Goal: Task Accomplishment & Management: Manage account settings

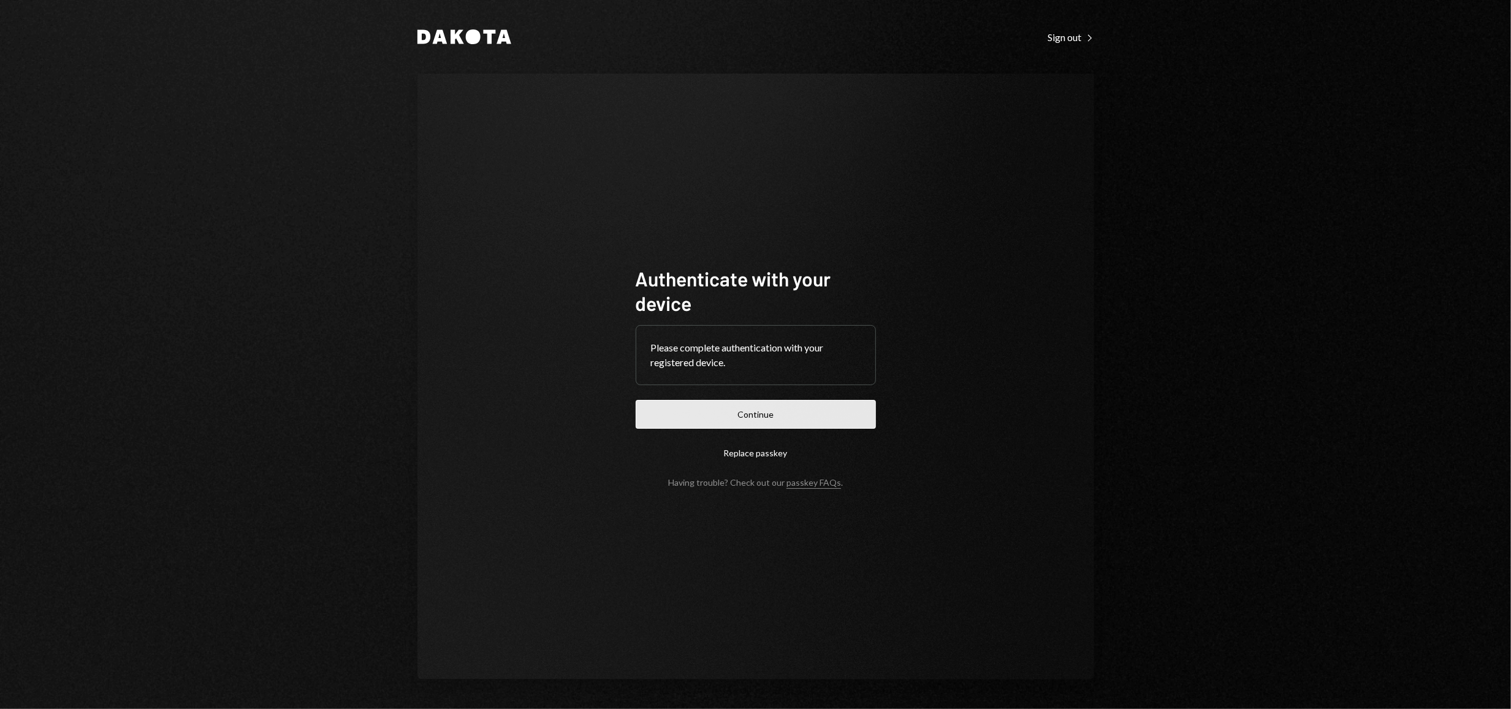
click at [730, 416] on button "Continue" at bounding box center [756, 414] width 240 height 29
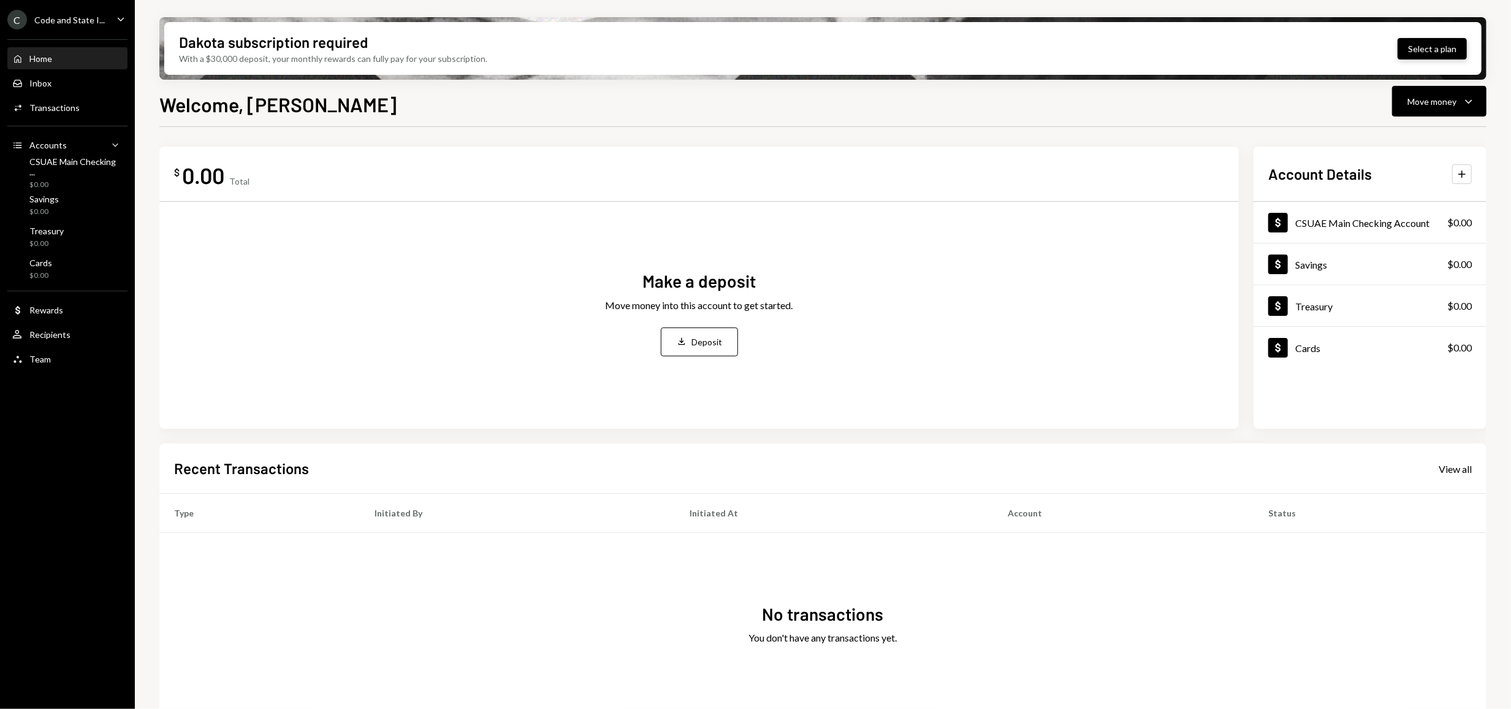
click at [1423, 55] on button "Select a plan" at bounding box center [1432, 48] width 69 height 21
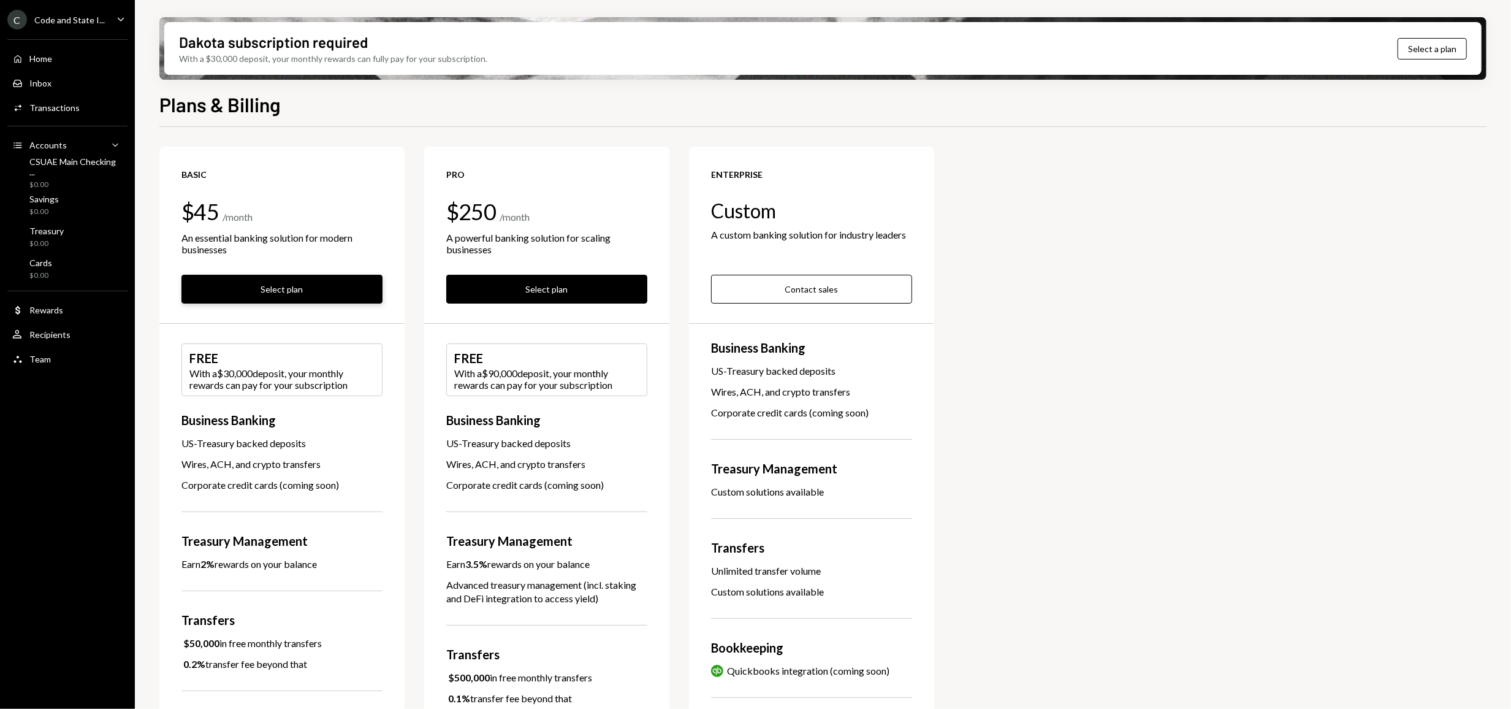
click at [242, 298] on button "Select plan" at bounding box center [281, 289] width 201 height 29
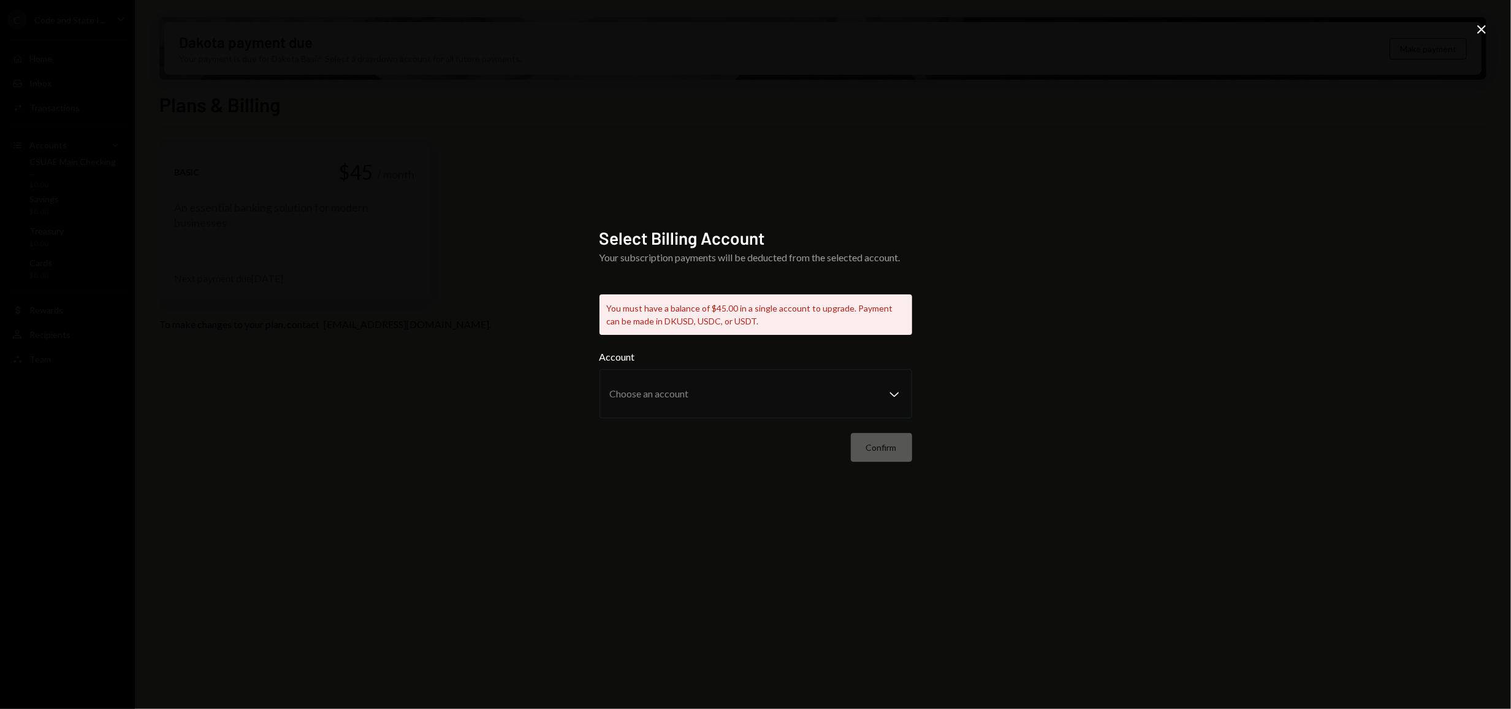
click at [1485, 34] on icon "Close" at bounding box center [1481, 29] width 15 height 15
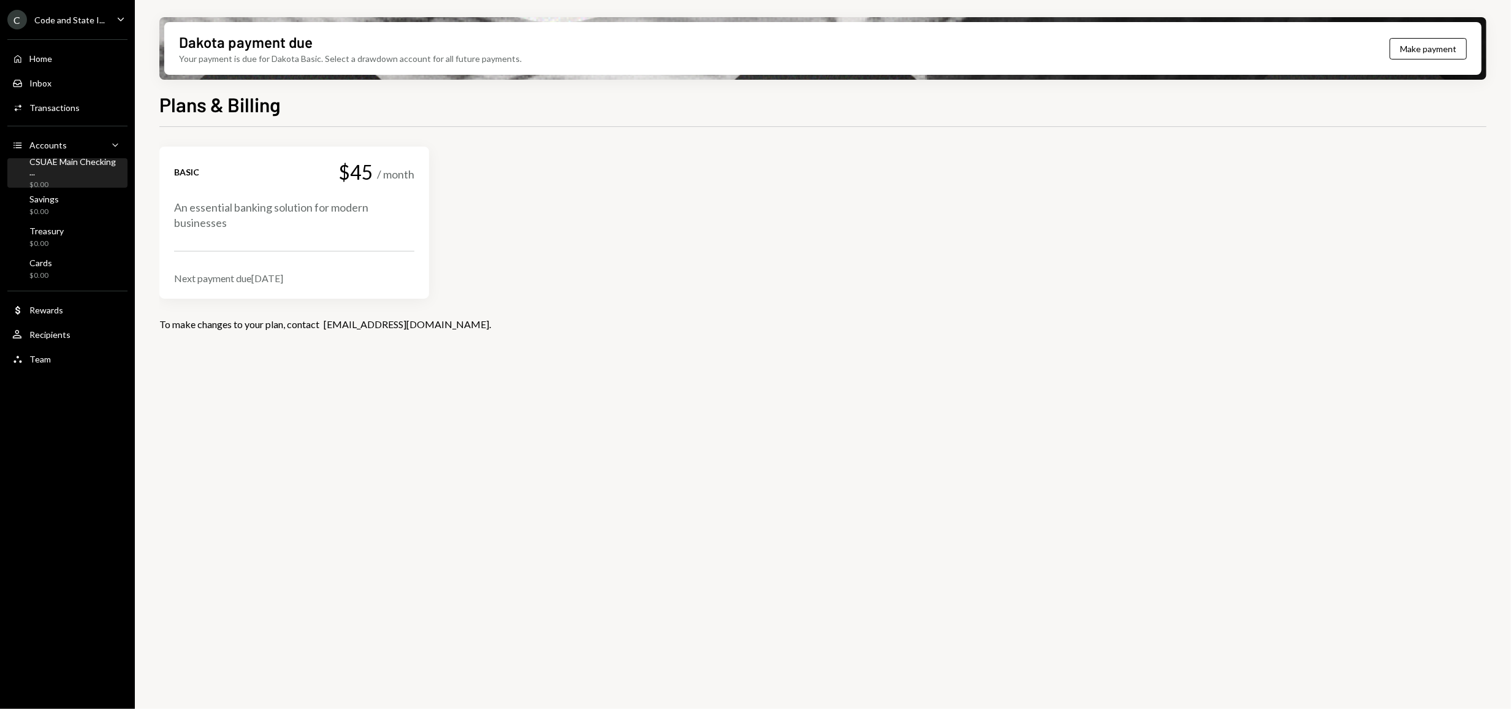
click at [61, 162] on div "CSUAE Main Checking ..." at bounding box center [75, 166] width 93 height 21
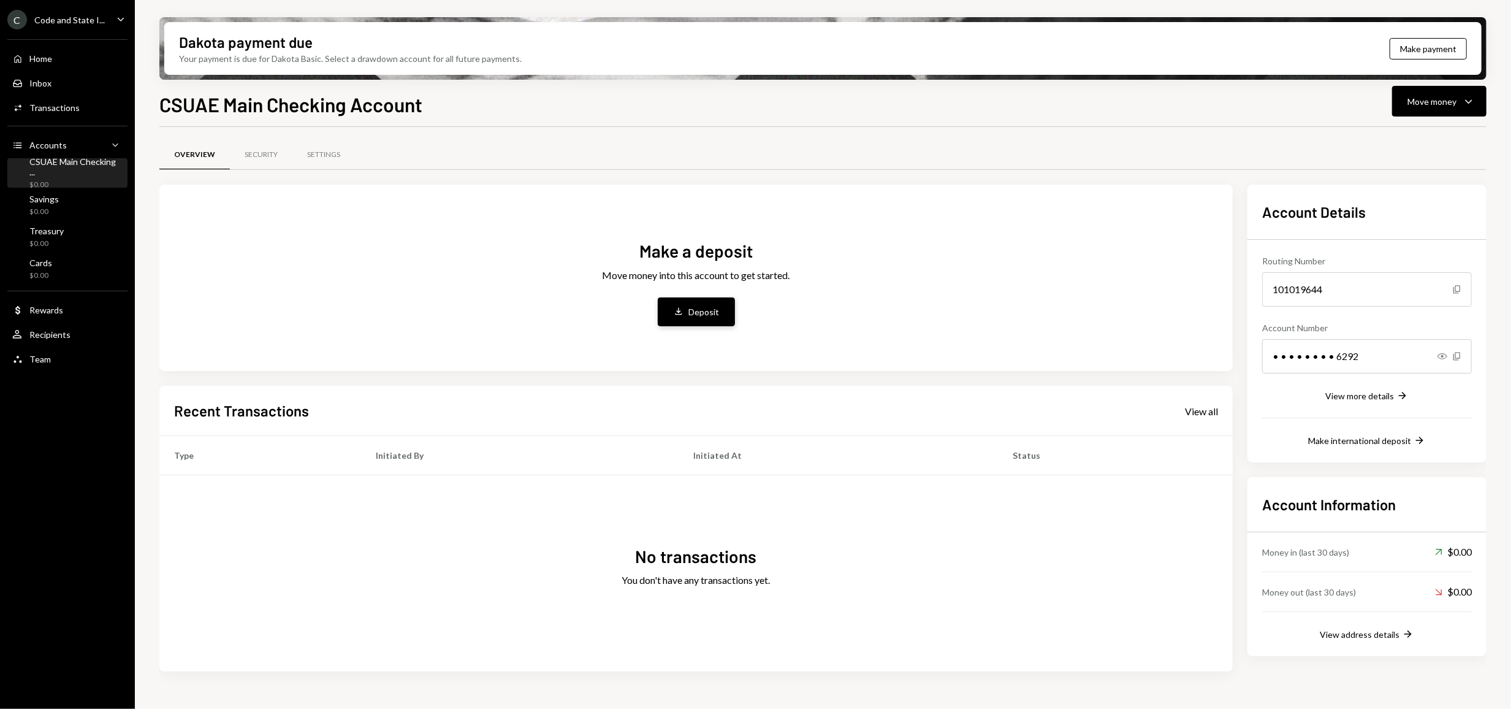
click at [705, 311] on div "Deposit" at bounding box center [704, 311] width 31 height 13
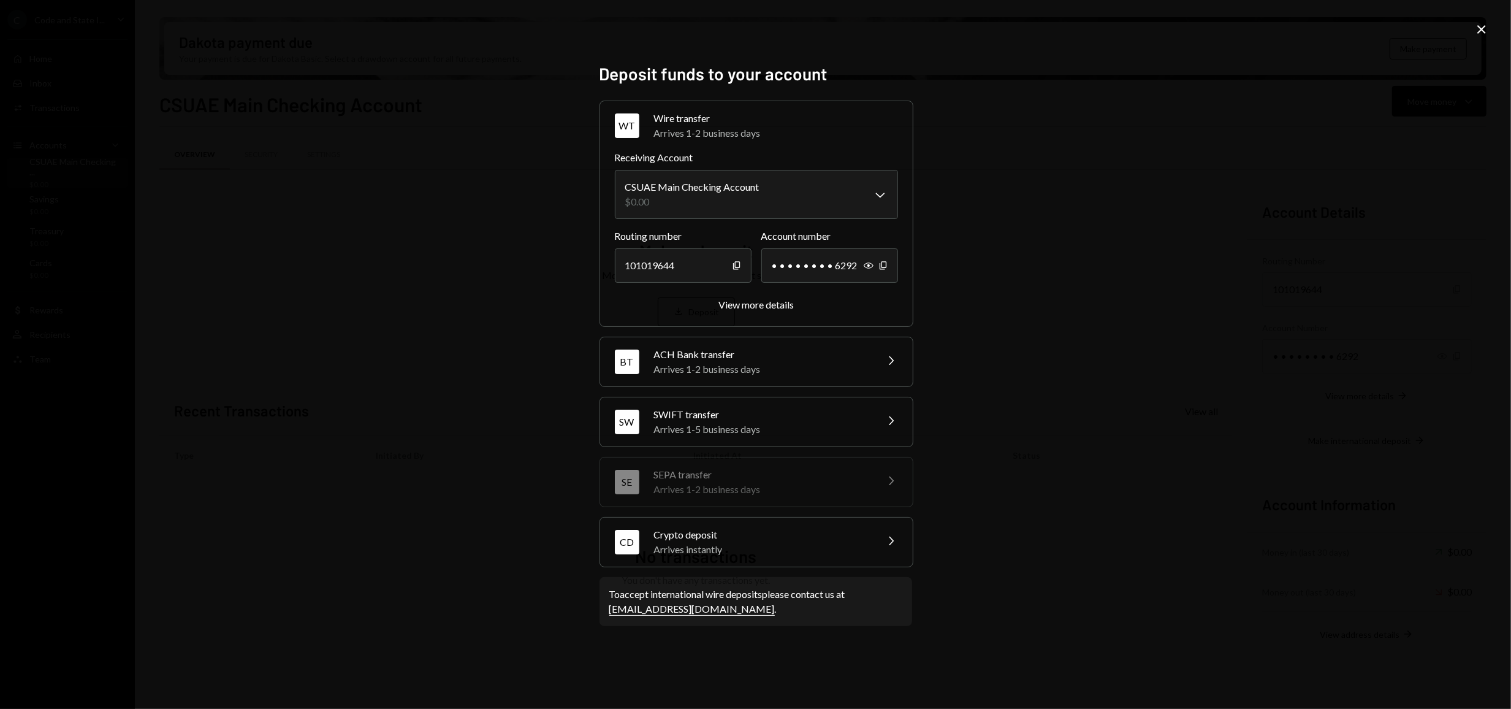
click at [780, 543] on div "Arrives instantly" at bounding box center [761, 549] width 215 height 15
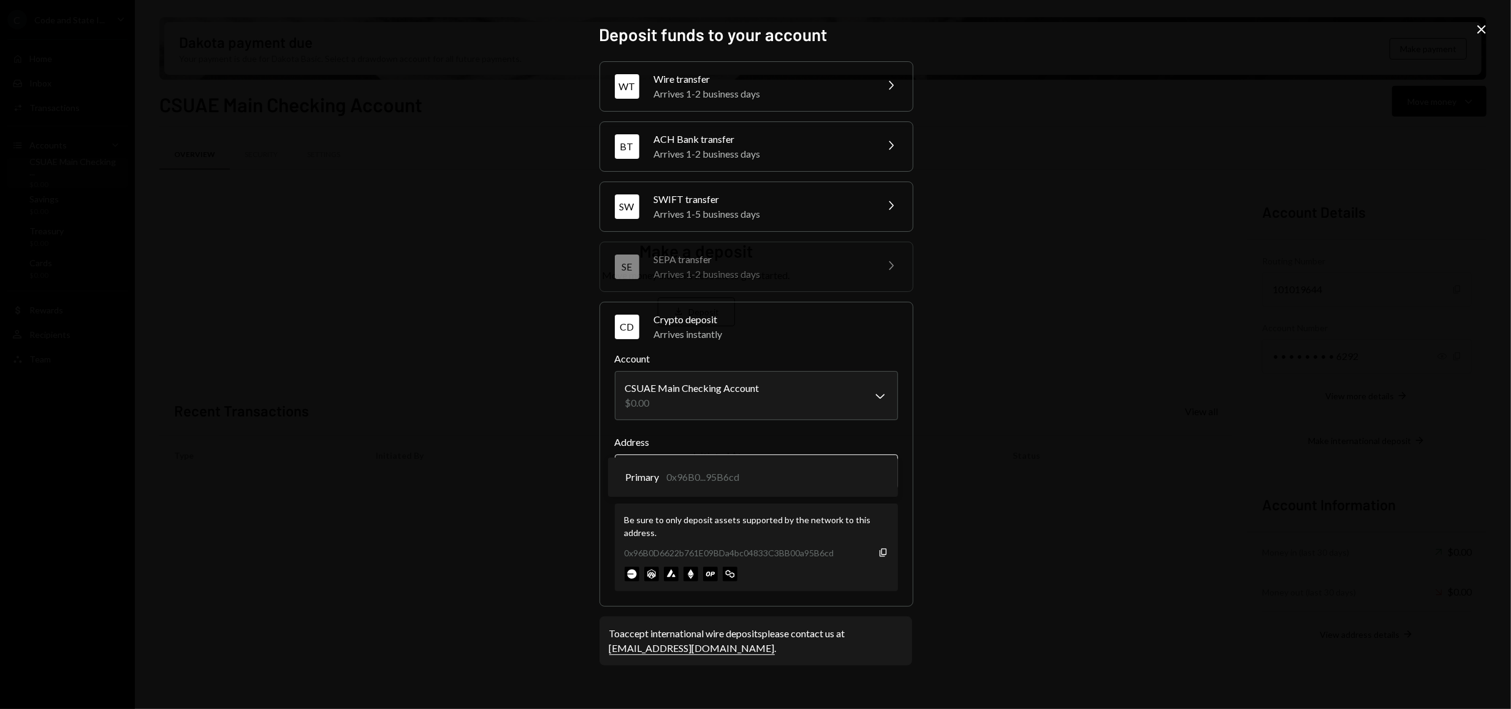
click at [757, 473] on body "C Code and State I... Caret Down Home Home Inbox Inbox Activities Transactions …" at bounding box center [755, 354] width 1511 height 709
click at [888, 474] on body "C Code and State I... Caret Down Home Home Inbox Inbox Activities Transactions …" at bounding box center [755, 354] width 1511 height 709
click at [882, 551] on icon "Copy" at bounding box center [883, 552] width 10 height 10
drag, startPoint x: 1477, startPoint y: 32, endPoint x: 1480, endPoint y: 26, distance: 6.9
click at [1477, 32] on icon "Close" at bounding box center [1481, 29] width 15 height 15
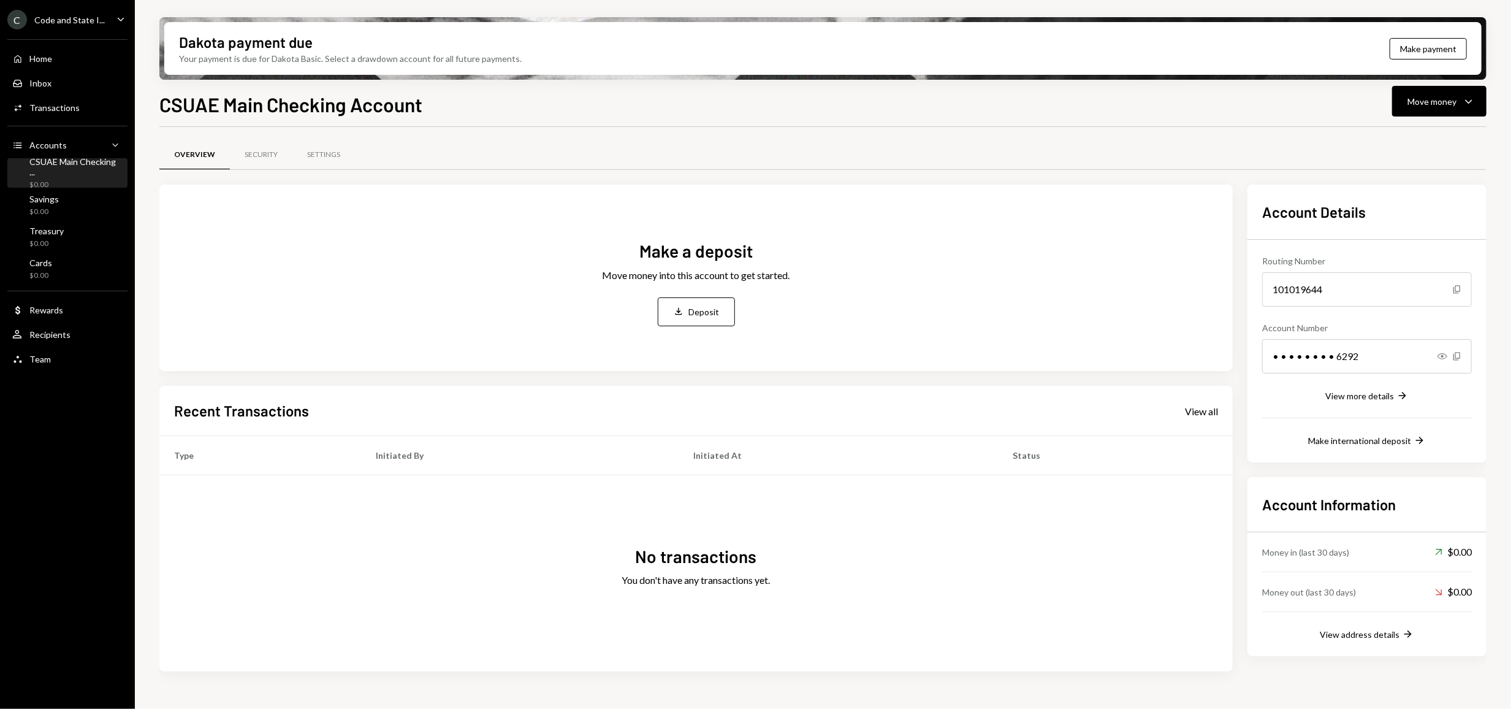
click at [64, 170] on div "CSUAE Main Checking ..." at bounding box center [75, 166] width 93 height 21
click at [320, 154] on div "Settings" at bounding box center [323, 155] width 33 height 10
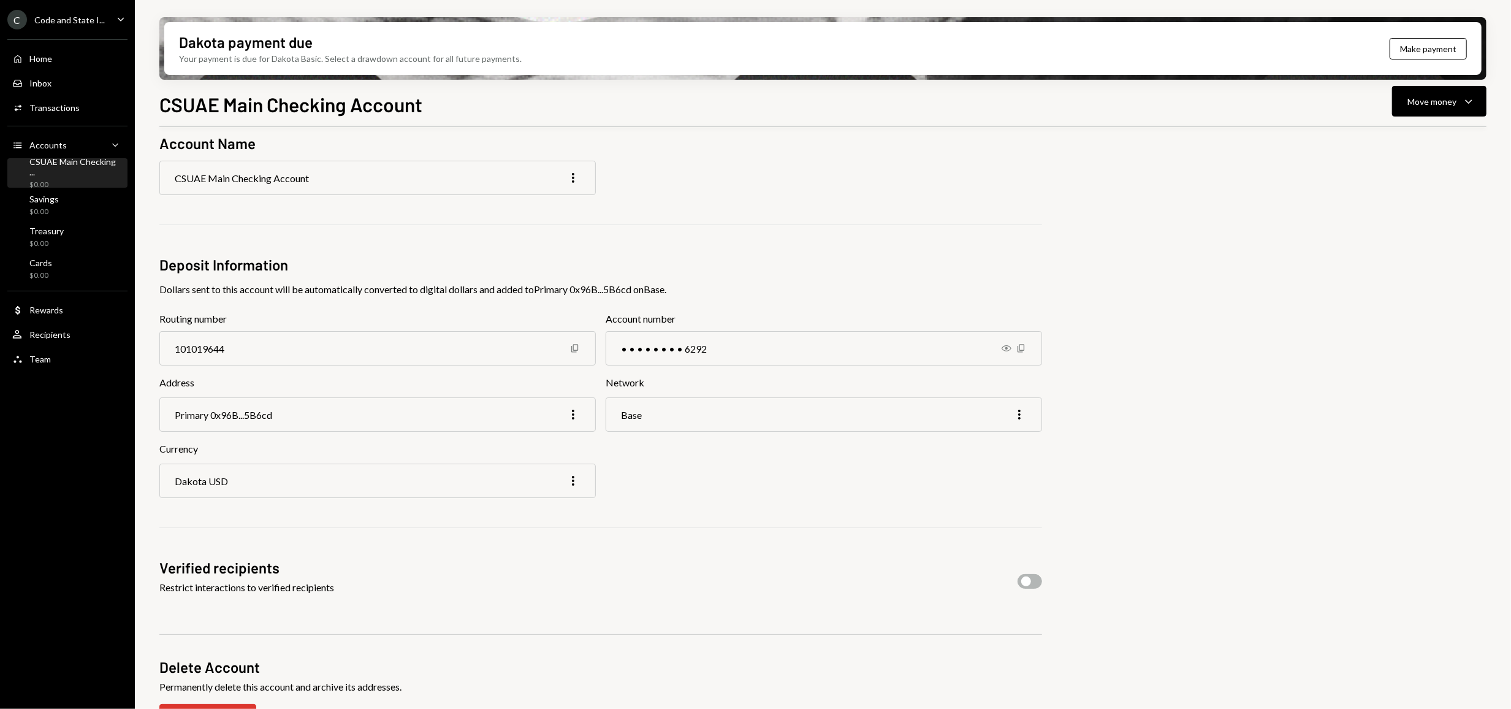
scroll to position [54, 0]
click at [508, 476] on div "Dakota USD More" at bounding box center [377, 478] width 436 height 34
click at [575, 478] on icon "More" at bounding box center [573, 478] width 15 height 15
click at [470, 476] on div "Dakota USD More" at bounding box center [377, 478] width 436 height 34
click at [581, 476] on div "Dakota USD More" at bounding box center [377, 478] width 436 height 34
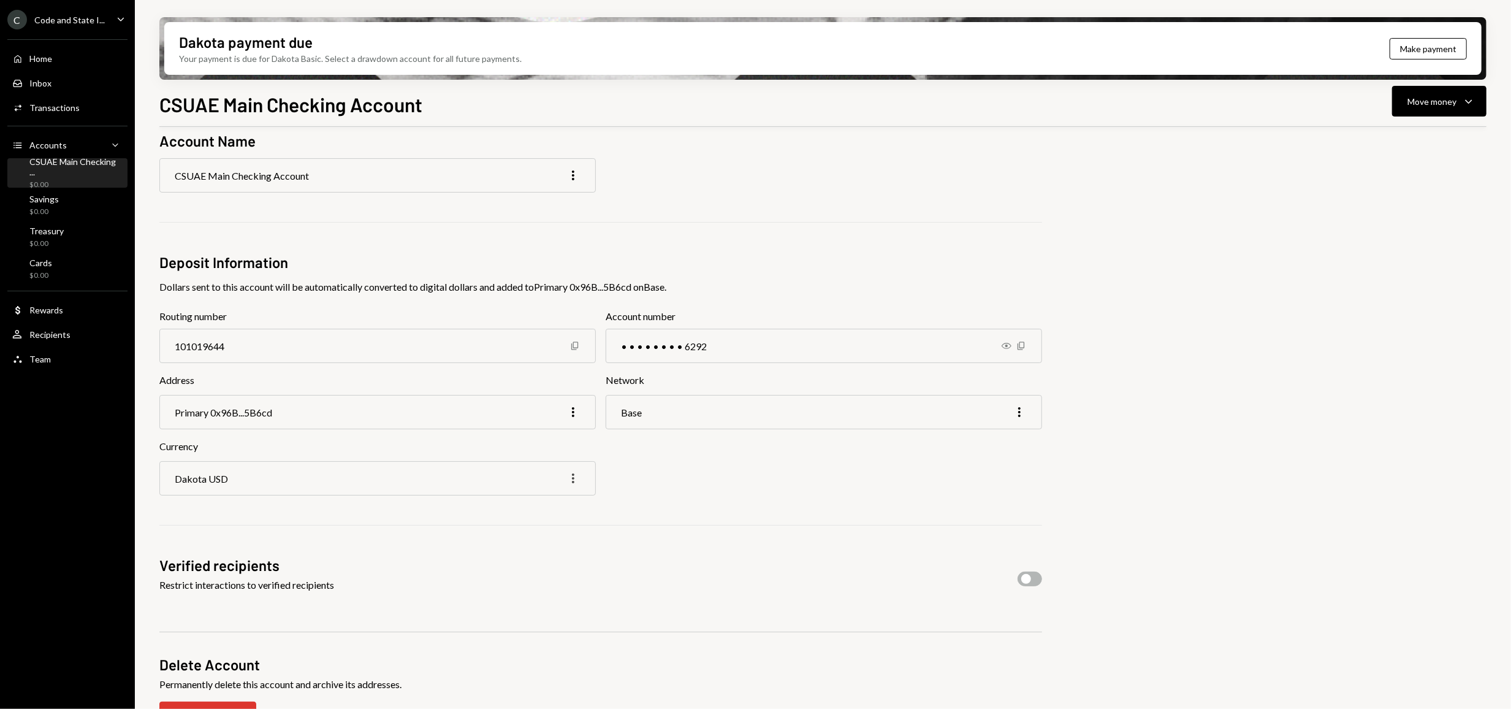
click at [569, 479] on icon "More" at bounding box center [573, 478] width 15 height 15
click at [547, 504] on div "Edit" at bounding box center [544, 503] width 61 height 21
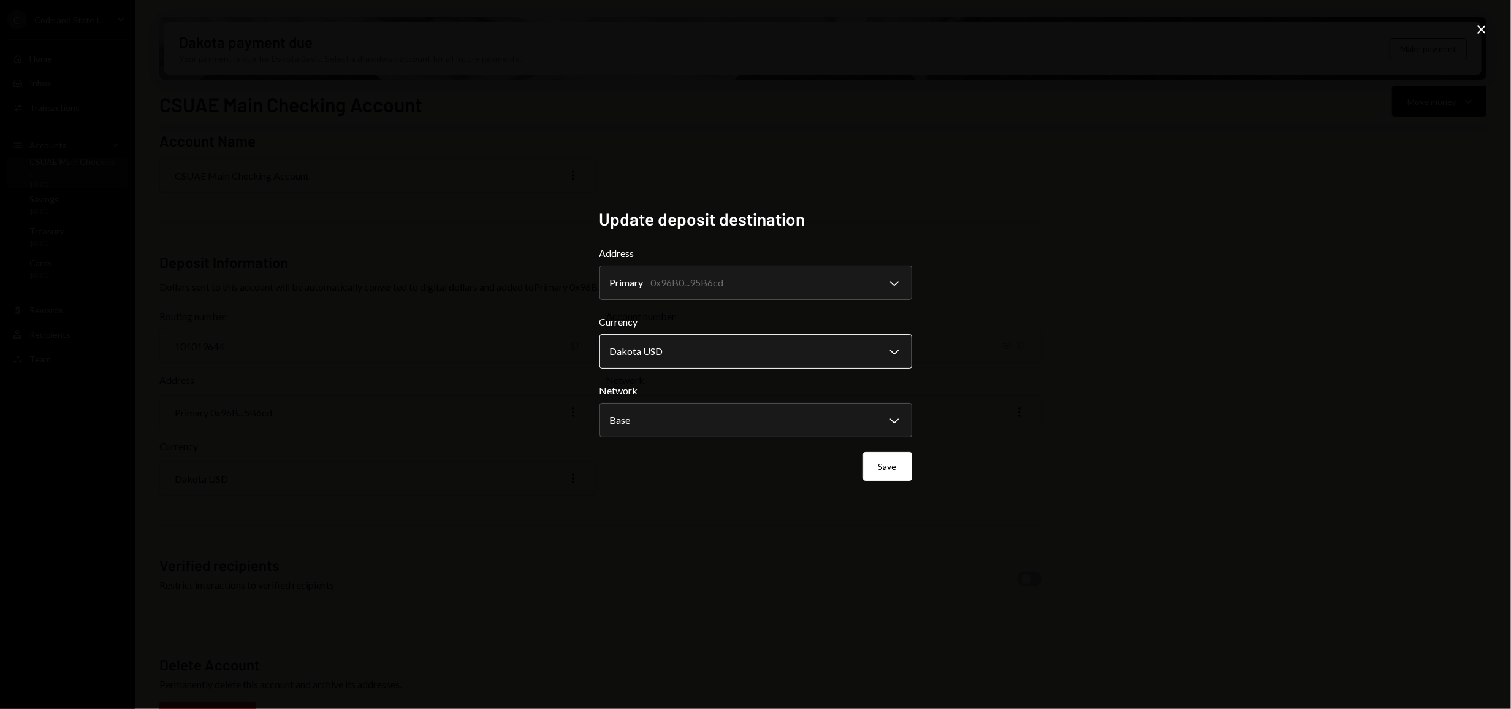
click at [733, 354] on body "C Code and State I... Caret Down Home Home Inbox Inbox Activities Transactions …" at bounding box center [755, 354] width 1511 height 709
select select "****"
drag, startPoint x: 703, startPoint y: 416, endPoint x: 709, endPoint y: 419, distance: 6.6
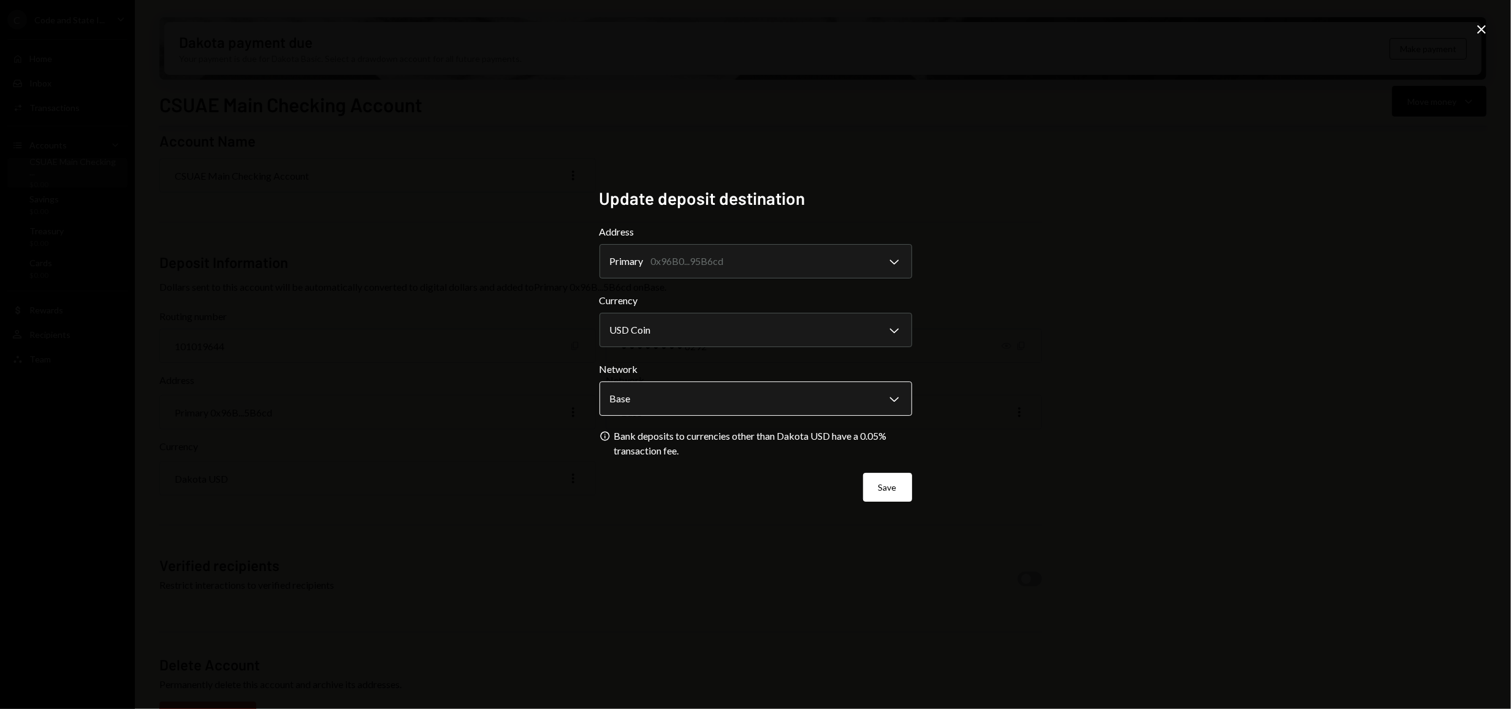
click at [715, 402] on body "C Code and State I... Caret Down Home Home Inbox Inbox Activities Transactions …" at bounding box center [755, 354] width 1511 height 709
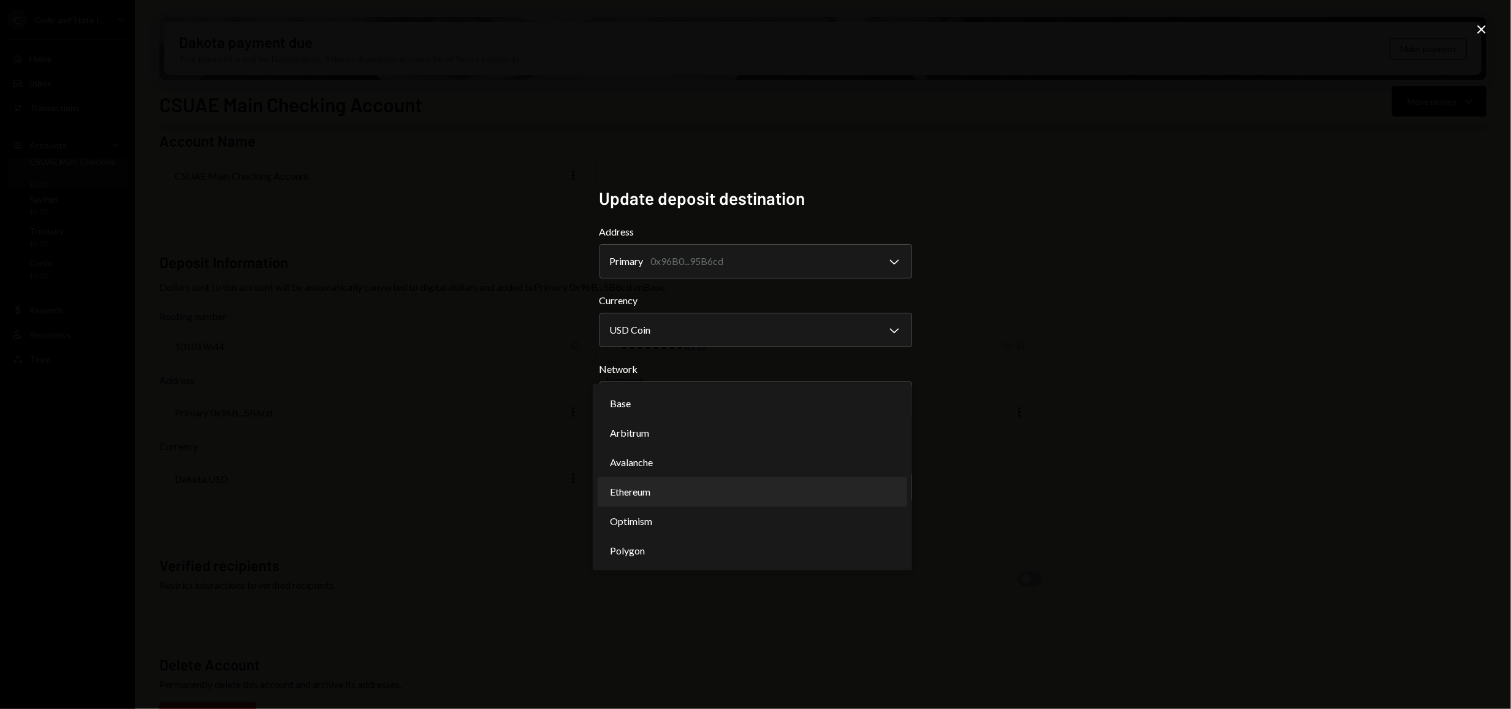
select select "**********"
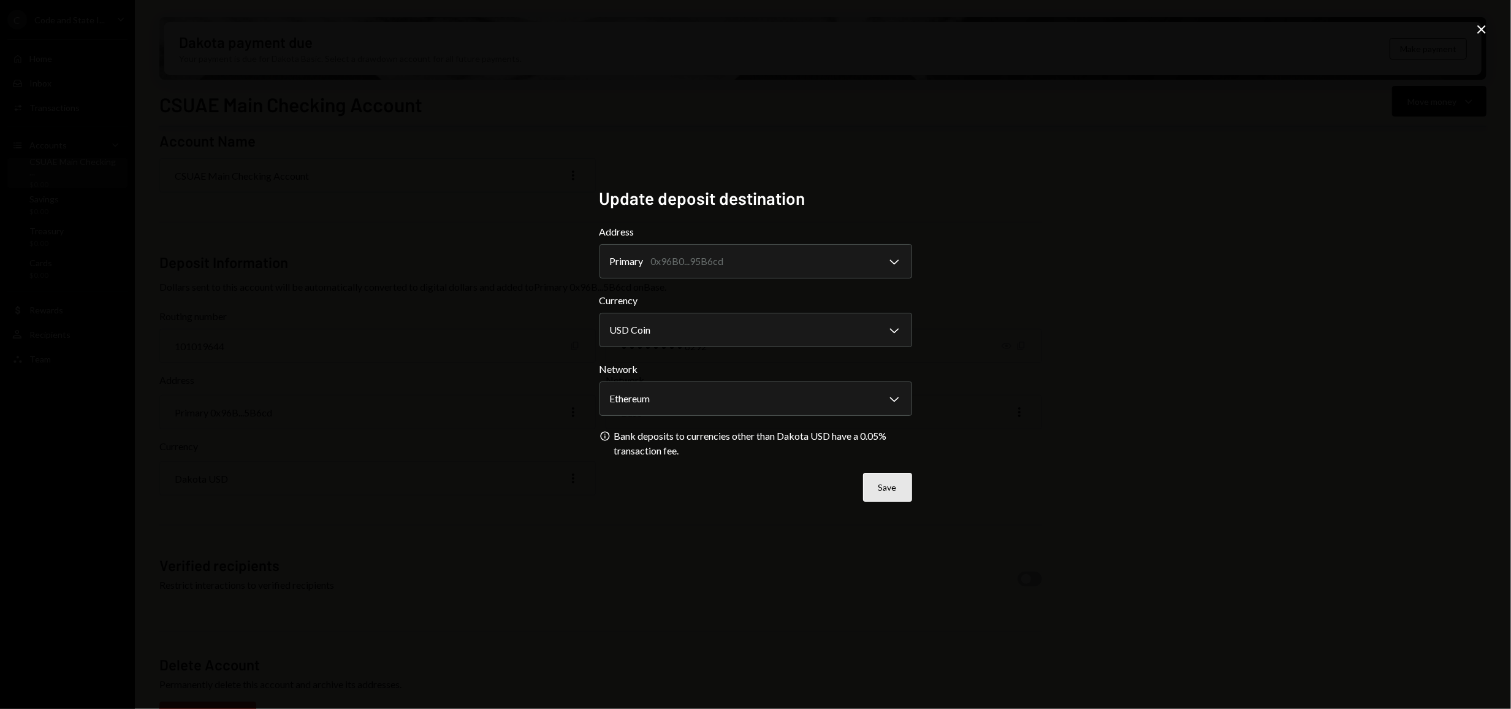
click at [886, 490] on button "Save" at bounding box center [887, 487] width 49 height 29
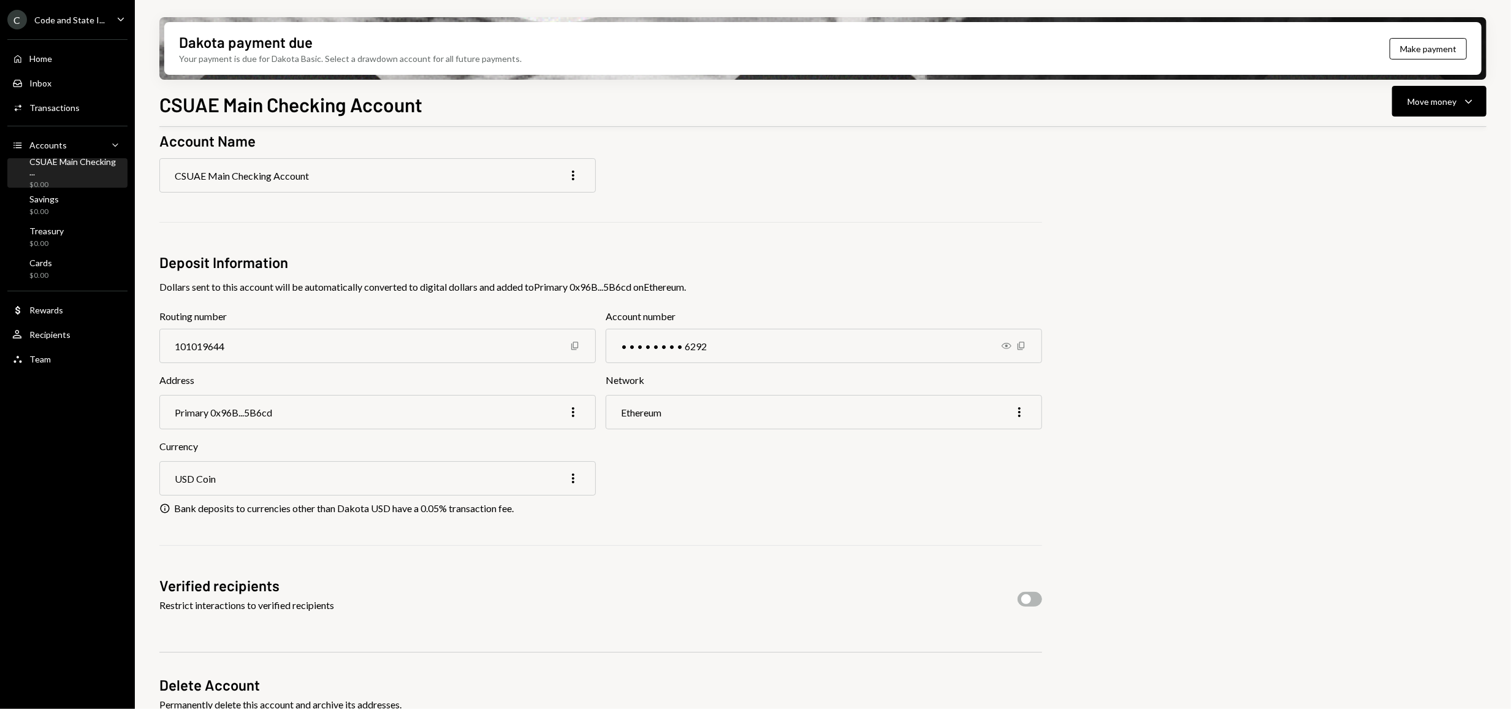
click at [522, 408] on div "Primary 0x96B...5B6cd More" at bounding box center [377, 412] width 436 height 34
click at [573, 411] on icon "button" at bounding box center [573, 412] width 2 height 10
click at [686, 519] on div "Account Name CSUAE Main Checking Account More Deposit Information Dollars sent …" at bounding box center [600, 437] width 883 height 612
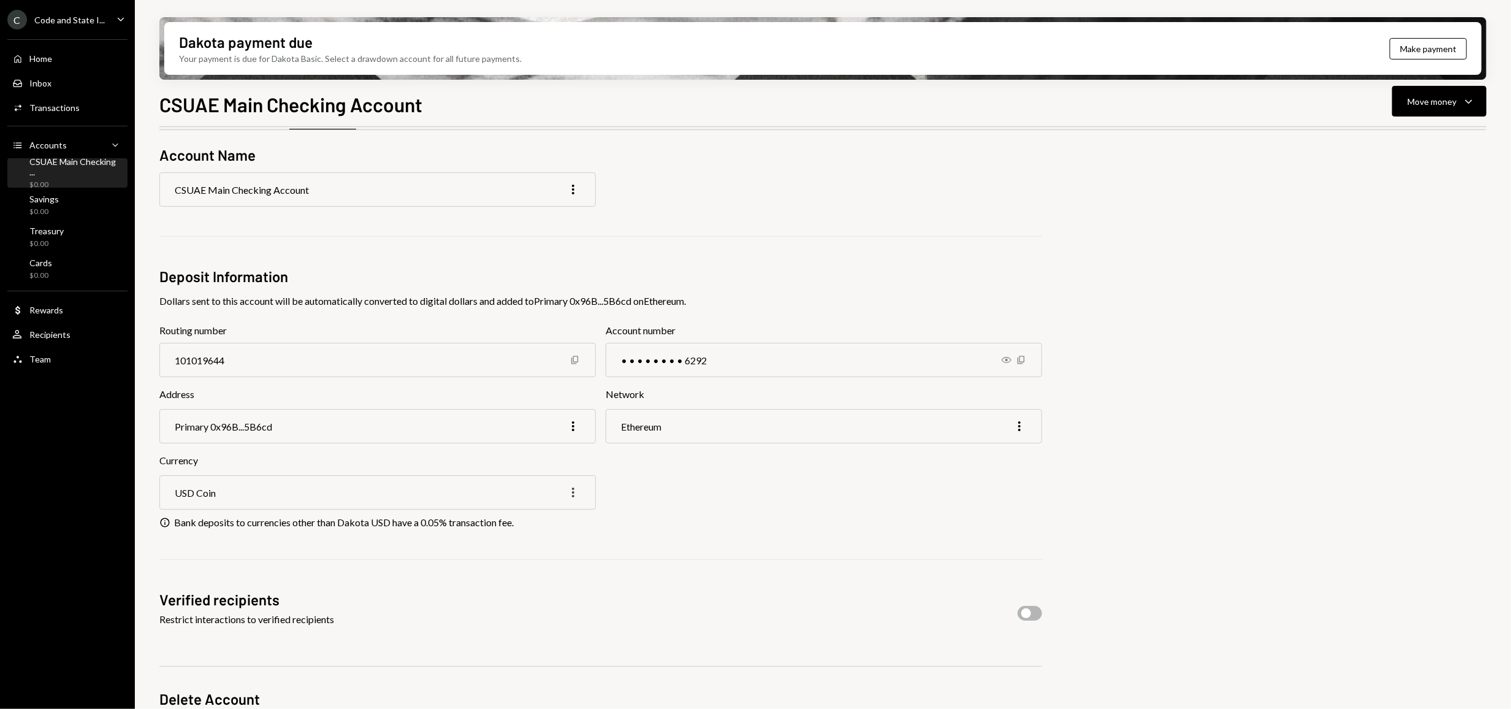
click at [574, 496] on icon "More" at bounding box center [573, 492] width 15 height 15
click at [563, 516] on div "Edit" at bounding box center [544, 518] width 61 height 21
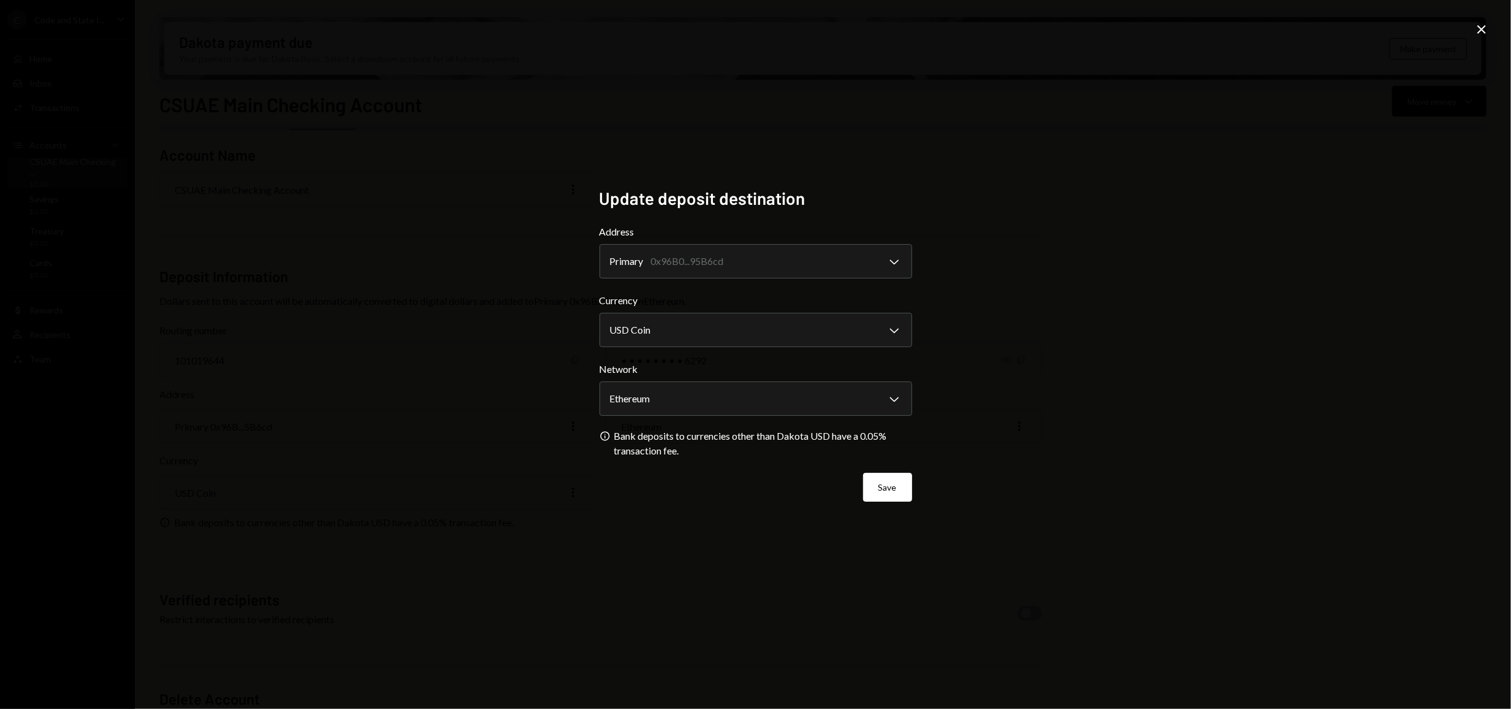
click at [1483, 30] on icon "Close" at bounding box center [1481, 29] width 15 height 15
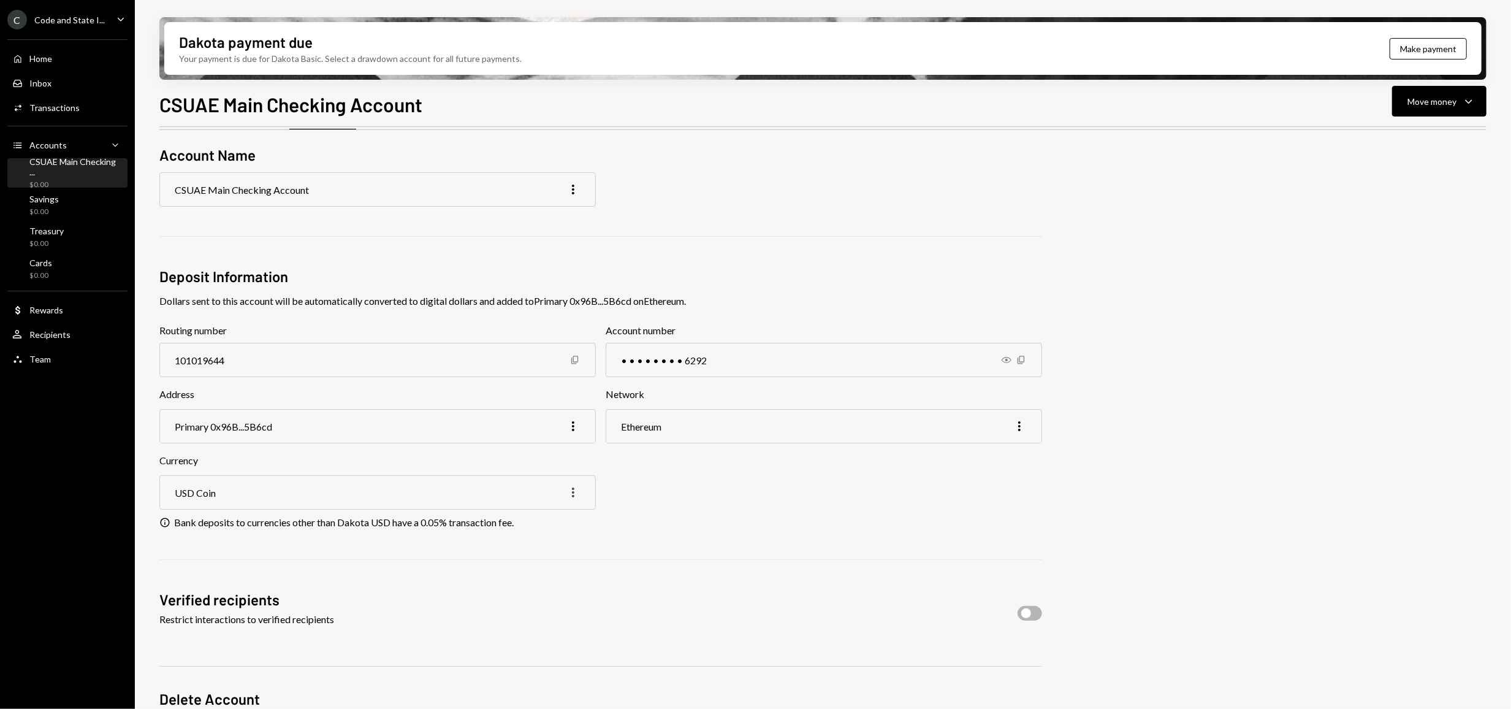
click at [573, 490] on icon "More" at bounding box center [573, 492] width 15 height 15
click at [550, 519] on div "Edit" at bounding box center [544, 518] width 61 height 21
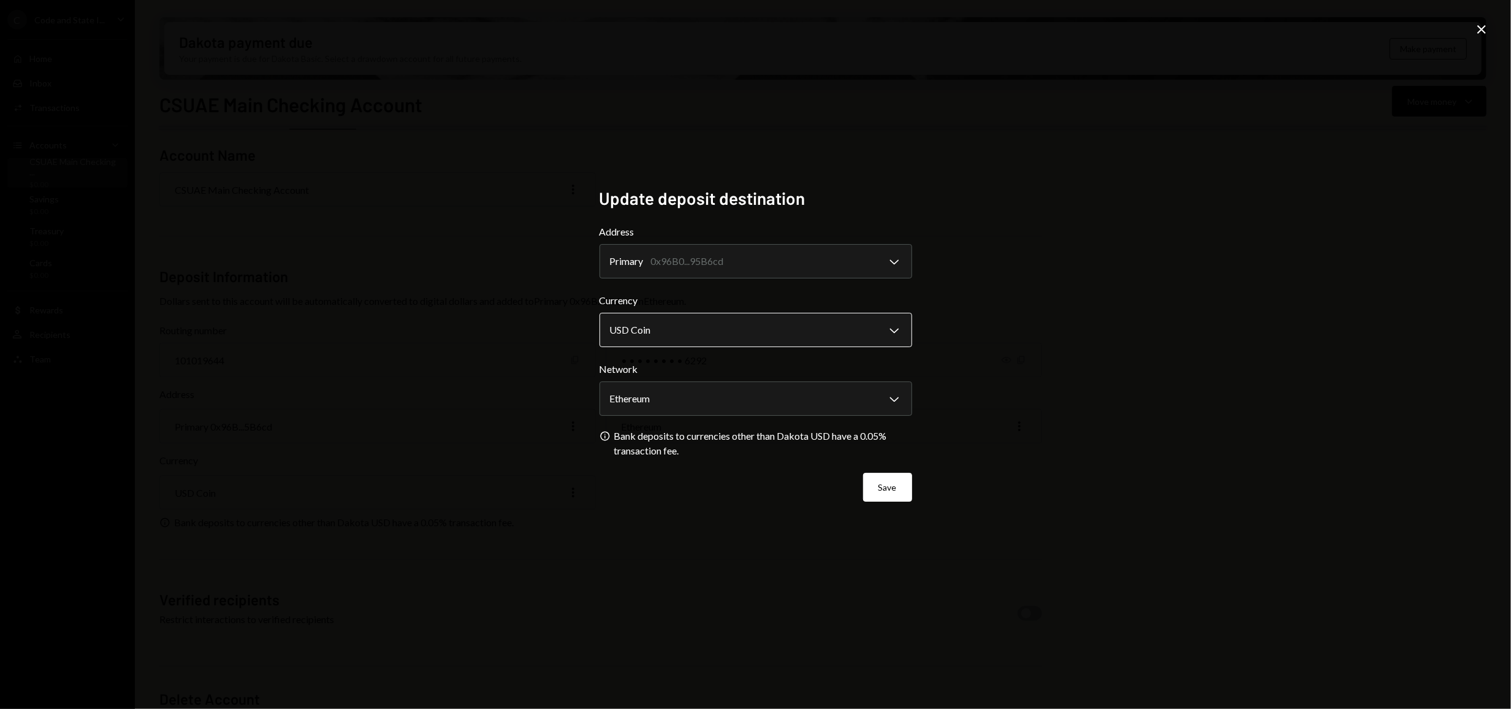
click at [667, 327] on body "C Code and State I... Caret Down Home Home Inbox Inbox Activities Transactions …" at bounding box center [755, 354] width 1511 height 709
click at [894, 332] on body "C Code and State I... Caret Down Home Home Inbox Inbox Activities Transactions …" at bounding box center [755, 354] width 1511 height 709
click at [896, 326] on body "C Code and State I... Caret Down Home Home Inbox Inbox Activities Transactions …" at bounding box center [755, 354] width 1511 height 709
drag, startPoint x: 680, startPoint y: 453, endPoint x: 612, endPoint y: 437, distance: 69.3
click at [614, 438] on div "Bank deposits to currencies other than Dakota USD have a 0.05% transaction fee." at bounding box center [763, 442] width 298 height 29
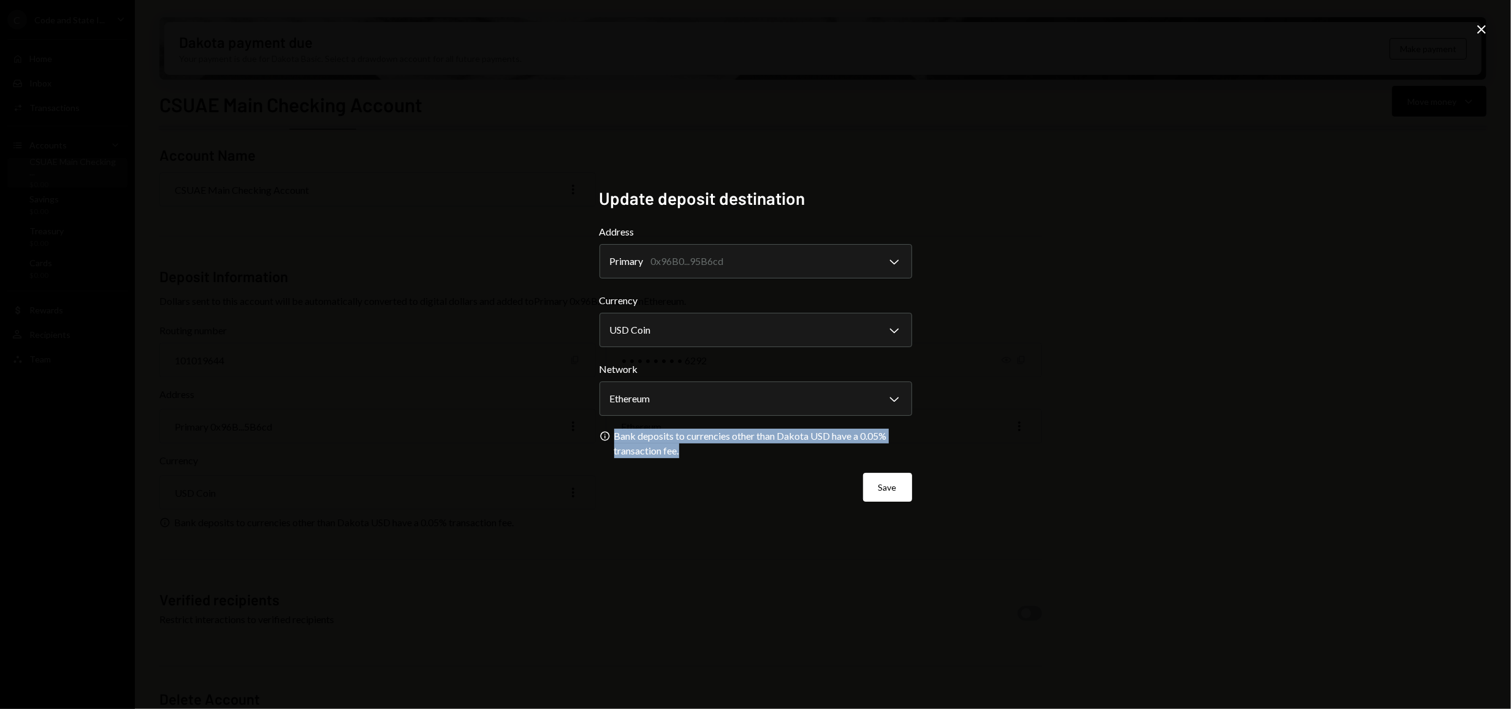
copy div "Bank deposits to currencies other than Dakota USD have a 0.05% transaction fee."
click at [1035, 546] on div "**********" at bounding box center [755, 354] width 1511 height 709
click at [604, 436] on icon "Info" at bounding box center [605, 435] width 11 height 11
click at [604, 433] on icon at bounding box center [604, 436] width 9 height 9
drag, startPoint x: 685, startPoint y: 451, endPoint x: 609, endPoint y: 438, distance: 76.4
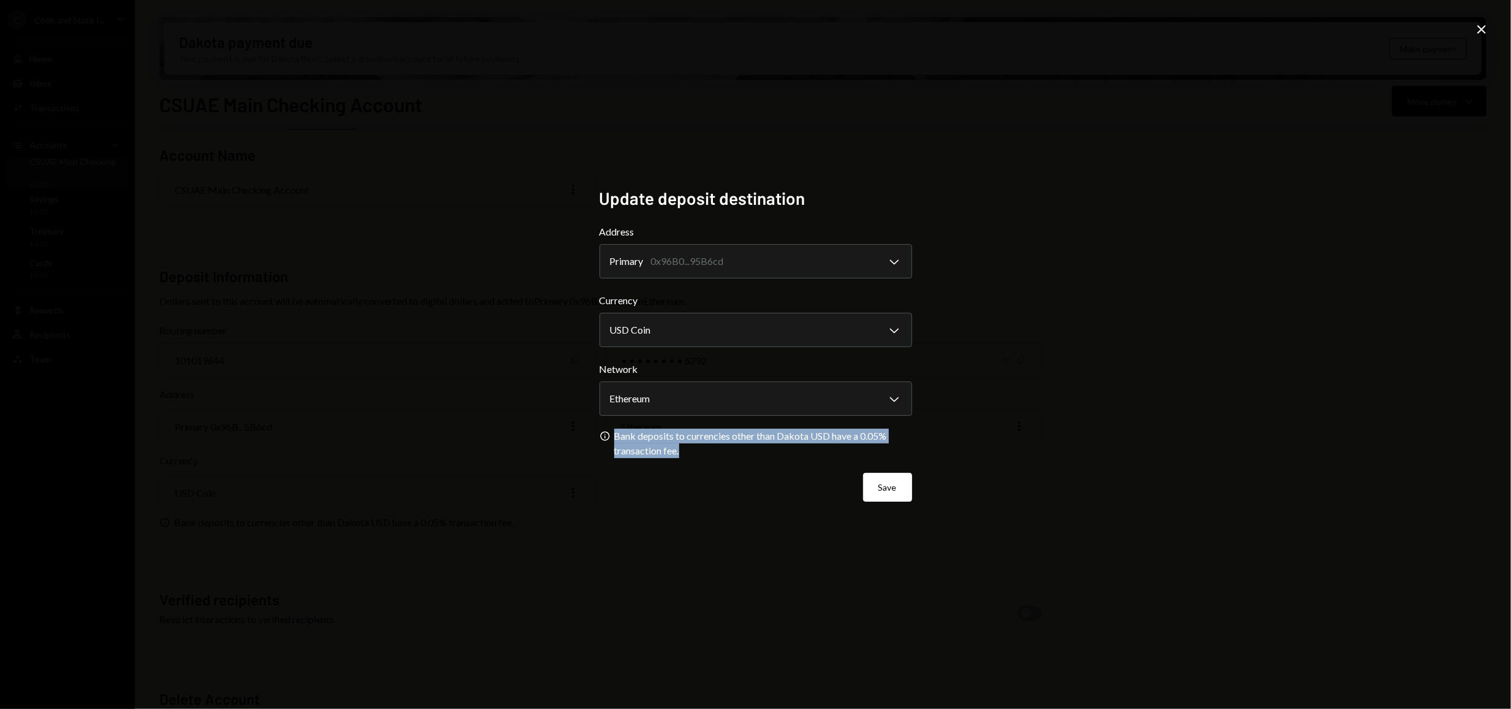
click at [609, 438] on div "Info Bank deposits to currencies other than Dakota USD have a 0.05% transaction…" at bounding box center [756, 444] width 313 height 28
copy div "Bank deposits to currencies other than Dakota USD have a 0.05% transaction fee."
click at [1480, 25] on icon "Close" at bounding box center [1481, 29] width 15 height 15
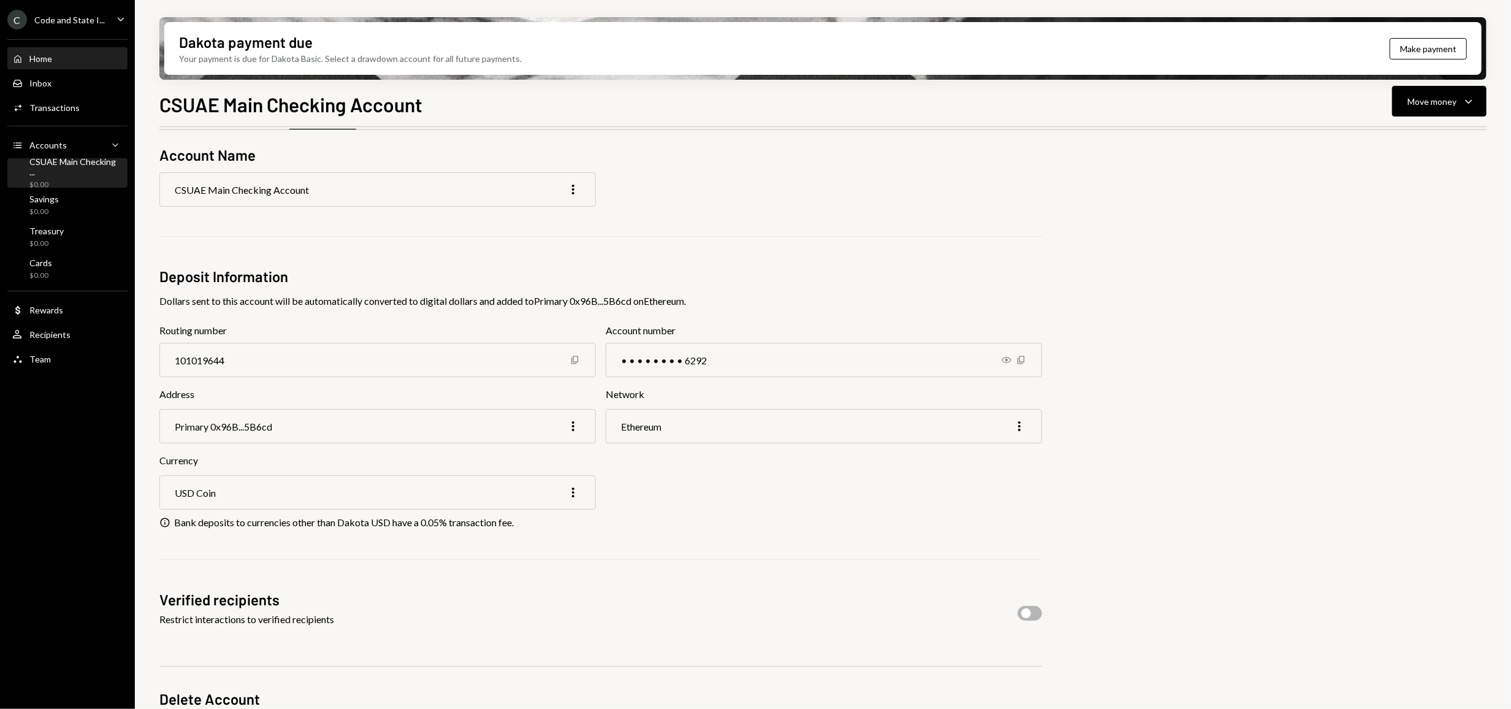
click at [46, 59] on div "Home" at bounding box center [40, 58] width 23 height 10
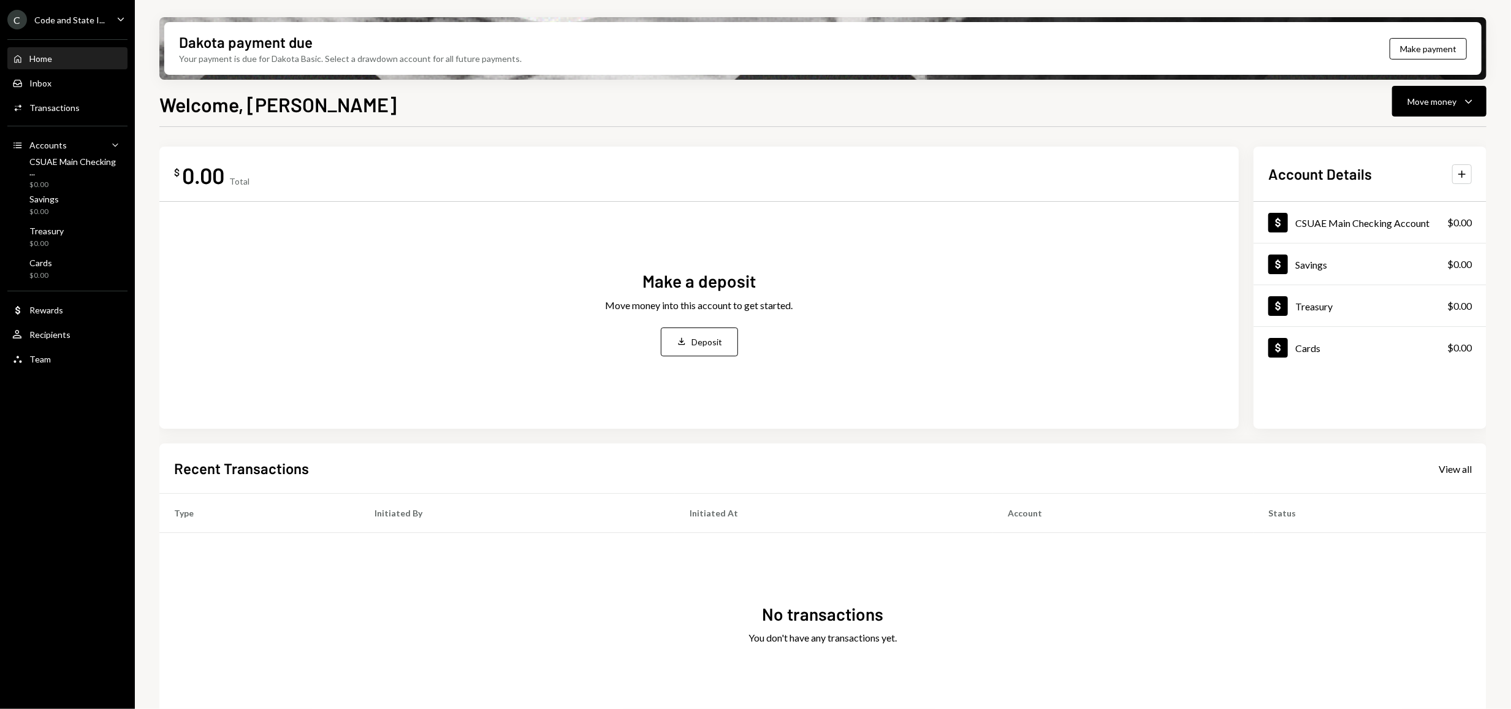
click at [1264, 52] on div "Dakota payment due Your payment is due for Dakota Basic. Select a drawdown acco…" at bounding box center [822, 48] width 1317 height 53
click at [377, 37] on div "Dakota payment due Your payment is due for Dakota Basic. Select a drawdown acco…" at bounding box center [350, 48] width 343 height 33
click at [47, 18] on div "Code and State I..." at bounding box center [69, 20] width 70 height 10
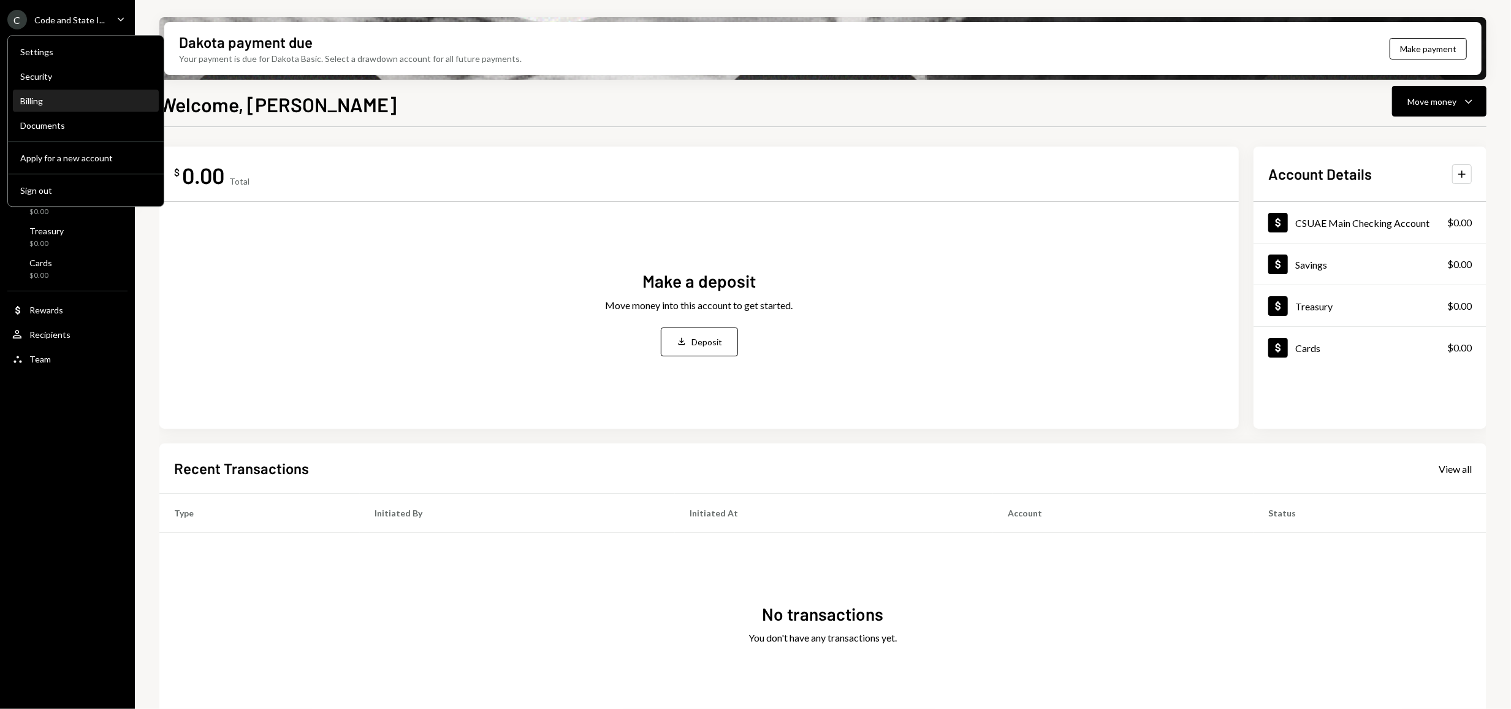
click at [51, 97] on div "Billing" at bounding box center [85, 101] width 131 height 10
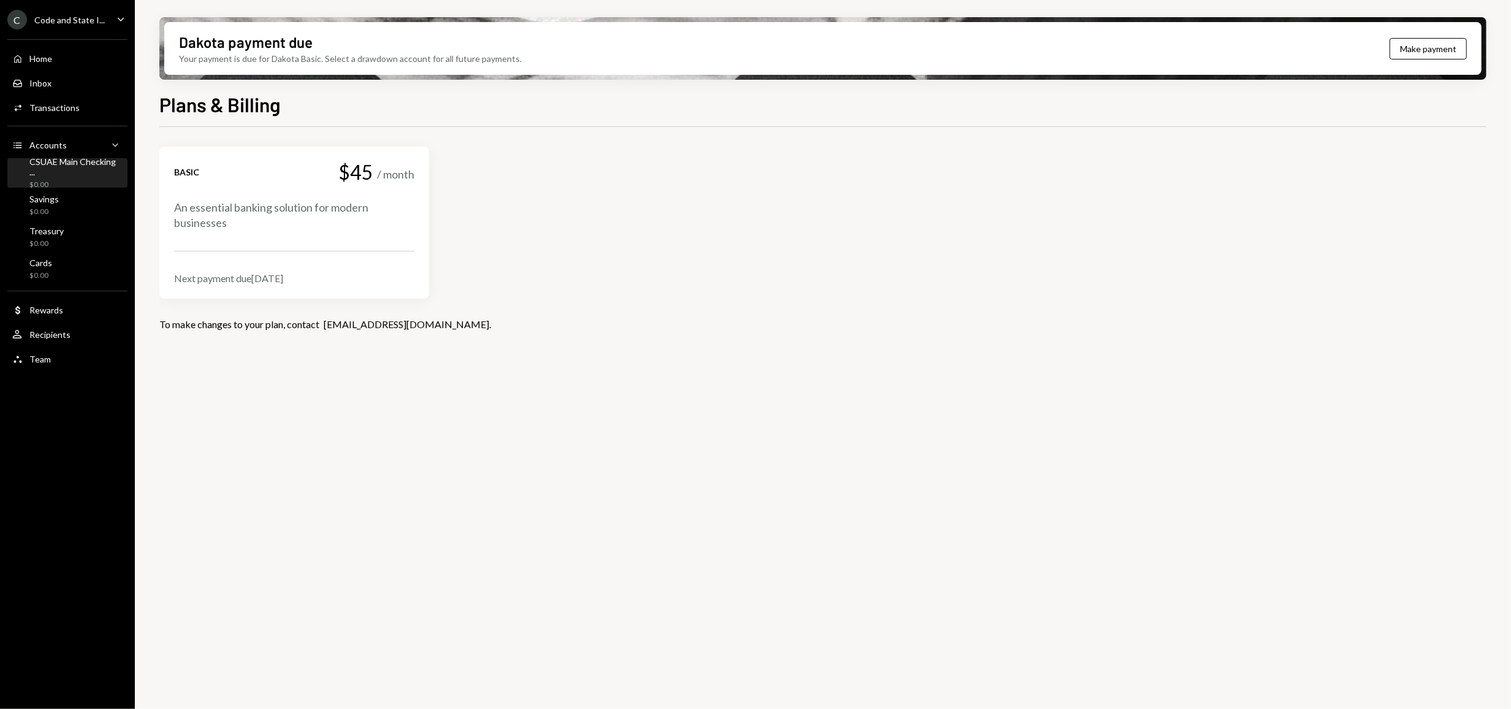
click at [59, 167] on div "CSUAE Main Checking ..." at bounding box center [75, 166] width 93 height 21
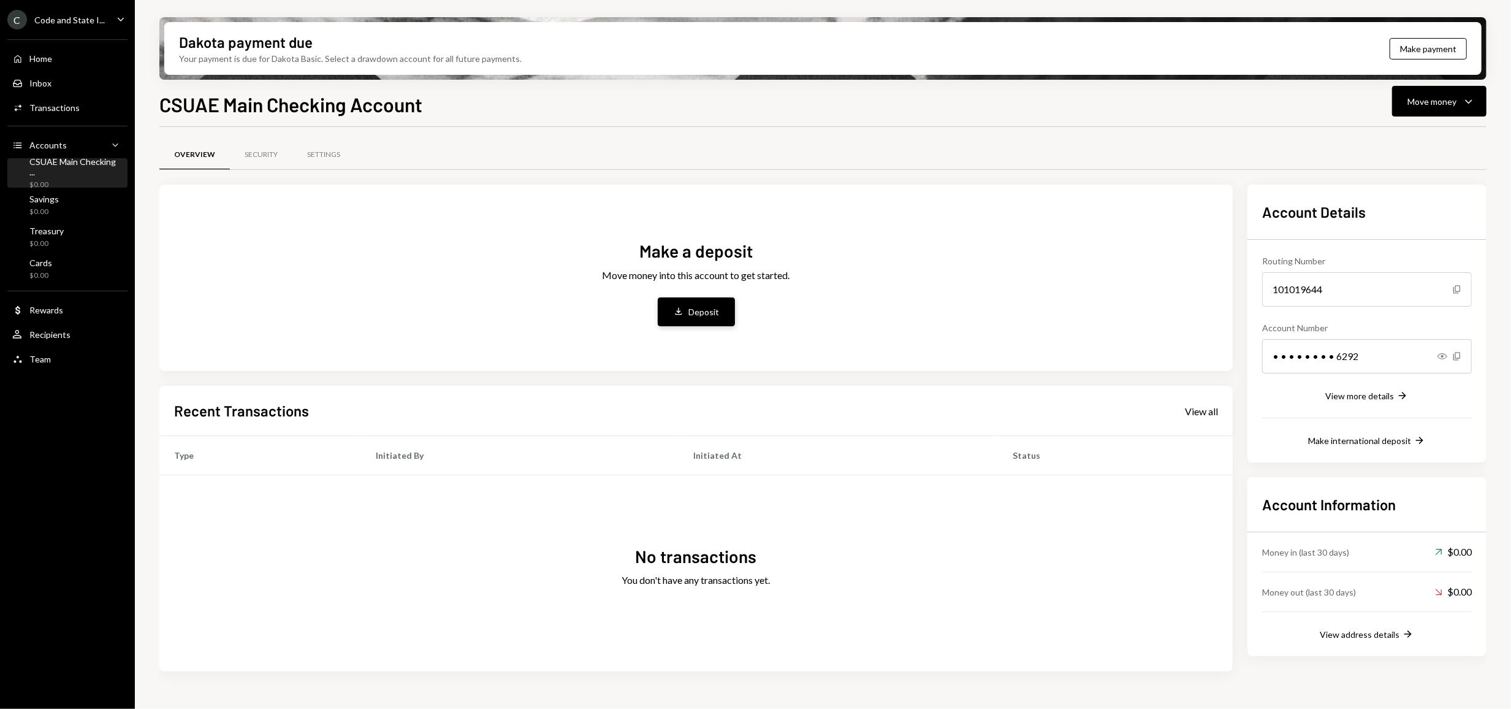
click at [713, 311] on div "Deposit" at bounding box center [704, 311] width 31 height 13
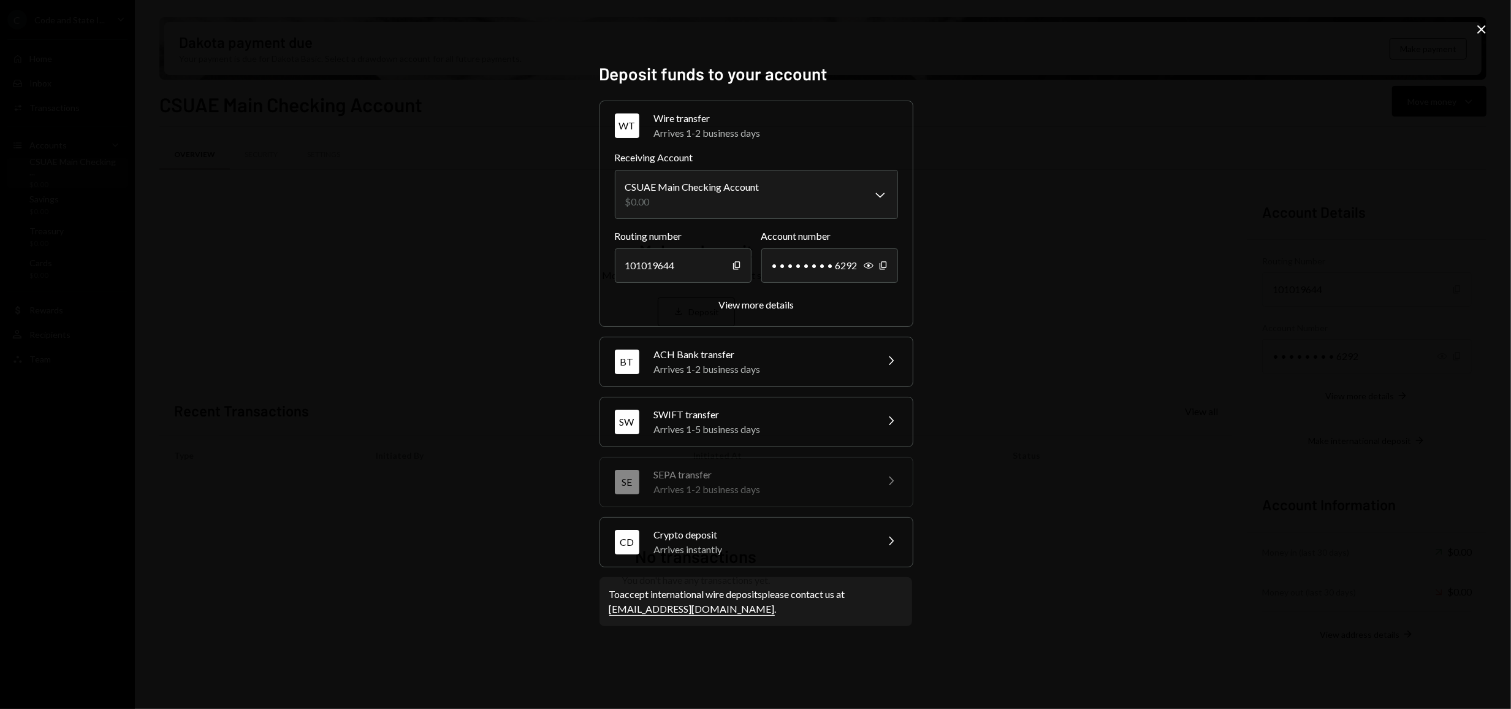
click at [1480, 26] on icon "Close" at bounding box center [1481, 29] width 15 height 15
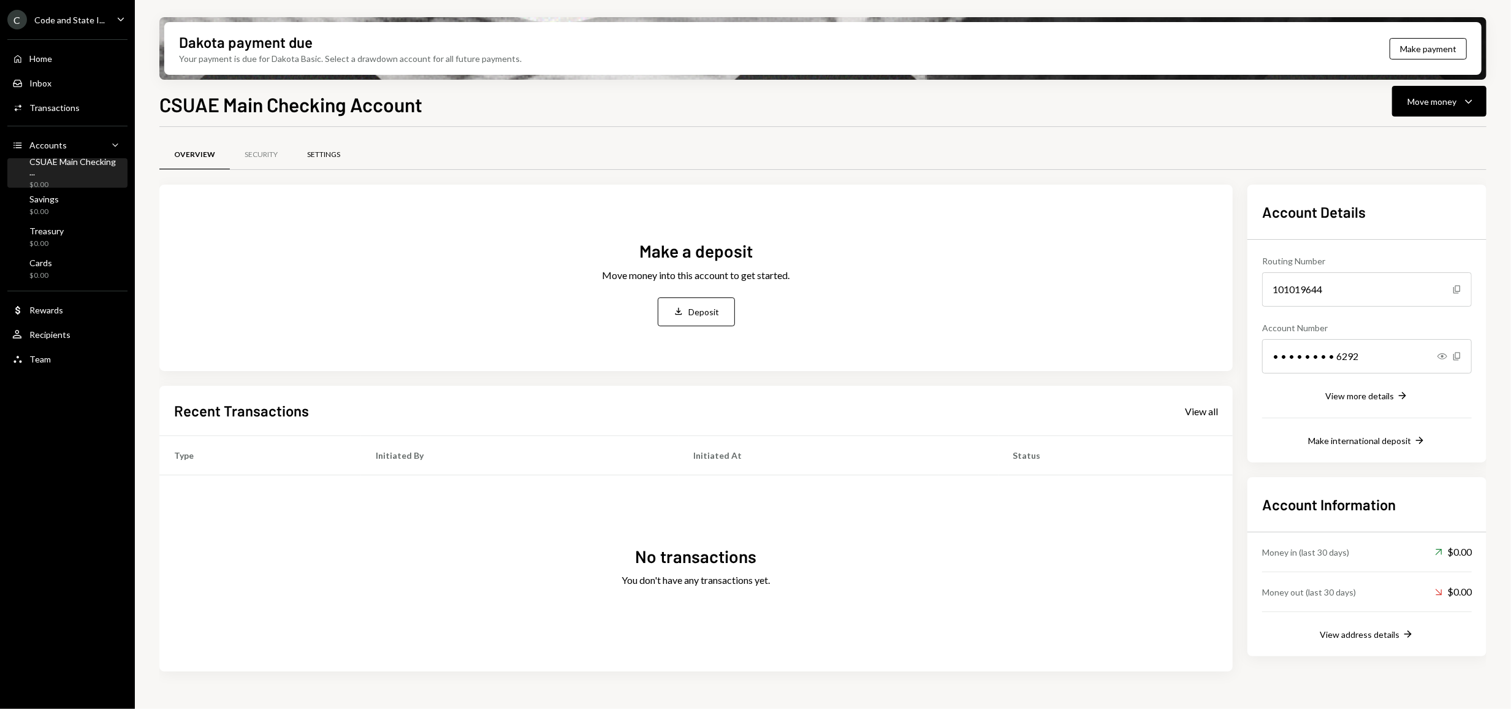
click at [327, 155] on div "Settings" at bounding box center [323, 155] width 33 height 10
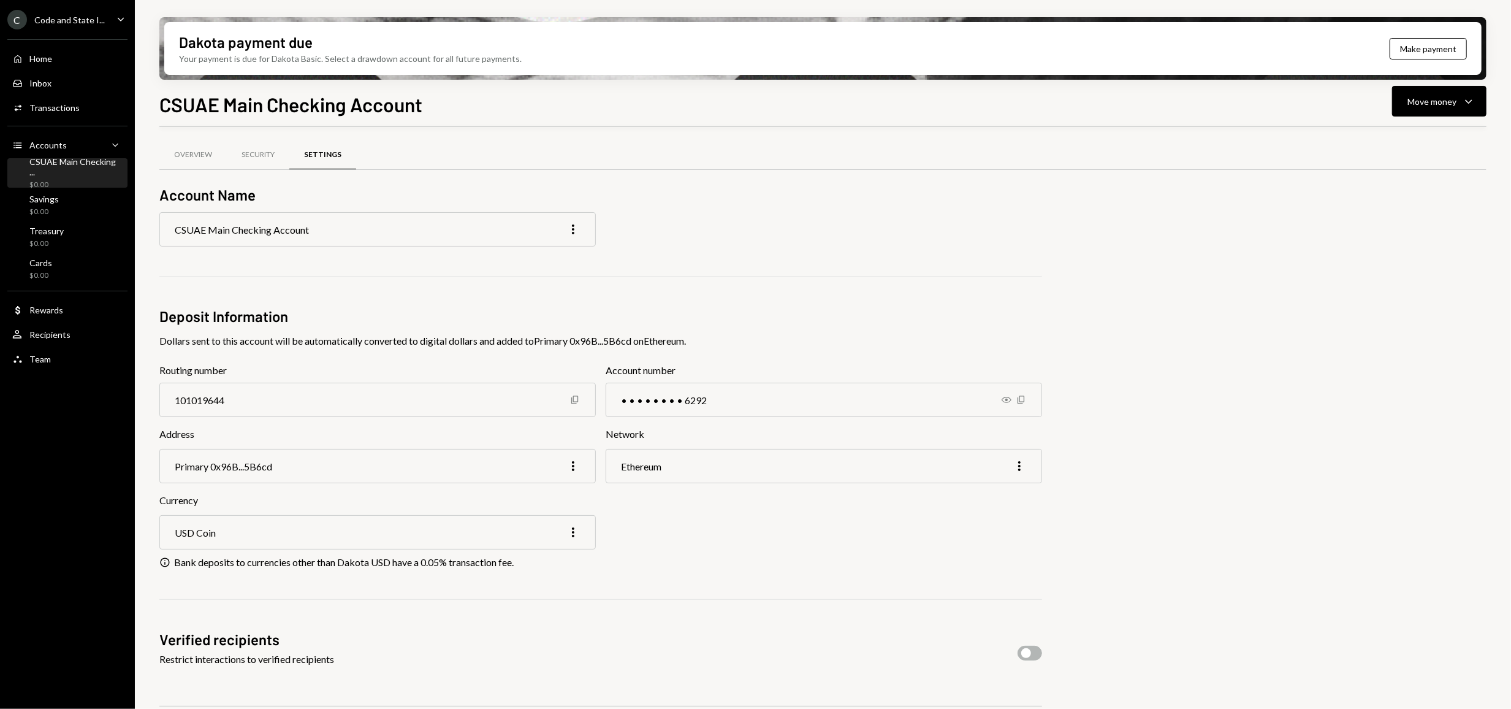
scroll to position [12, 0]
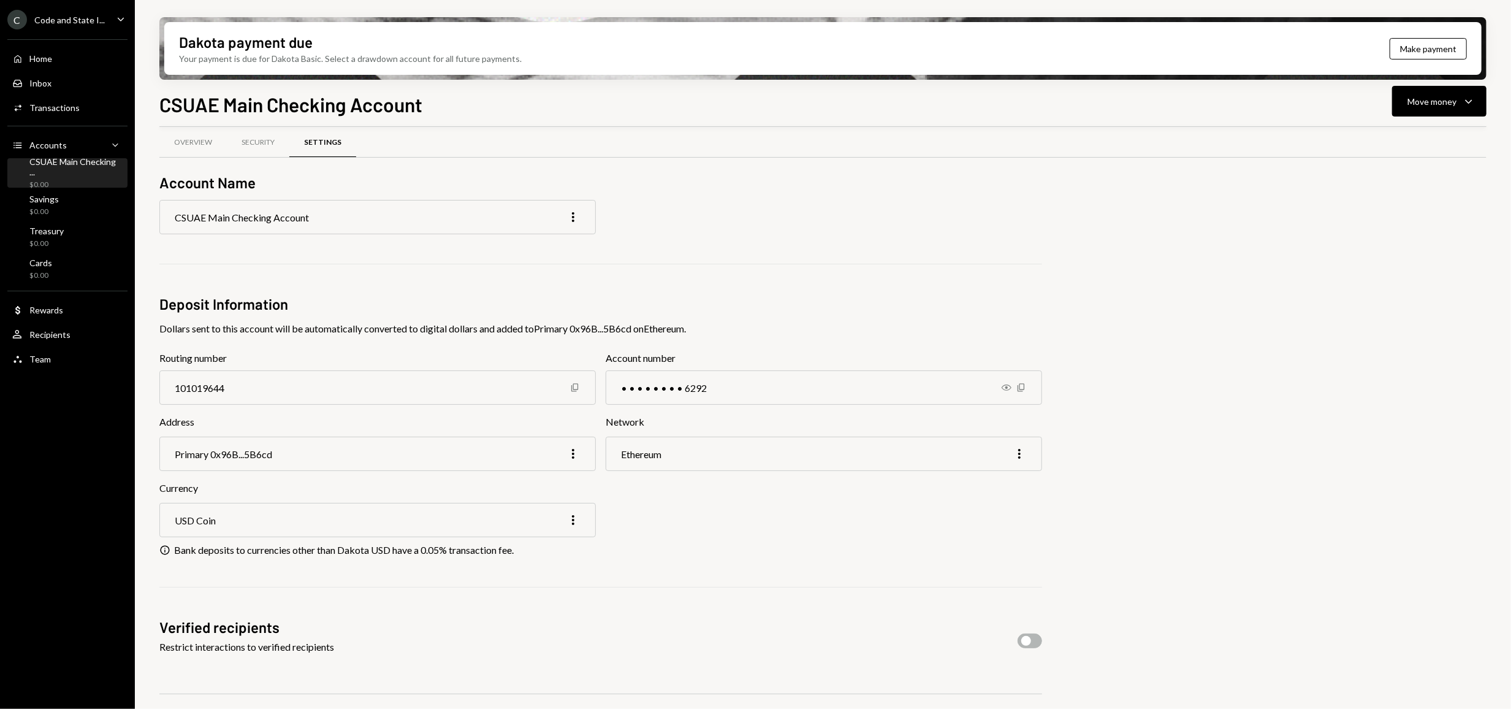
click at [1056, 644] on div "Overview Security Settings Account Name CSUAE Main Checking Account More Deposi…" at bounding box center [822, 471] width 1327 height 675
click at [1037, 642] on button "button" at bounding box center [1030, 640] width 25 height 15
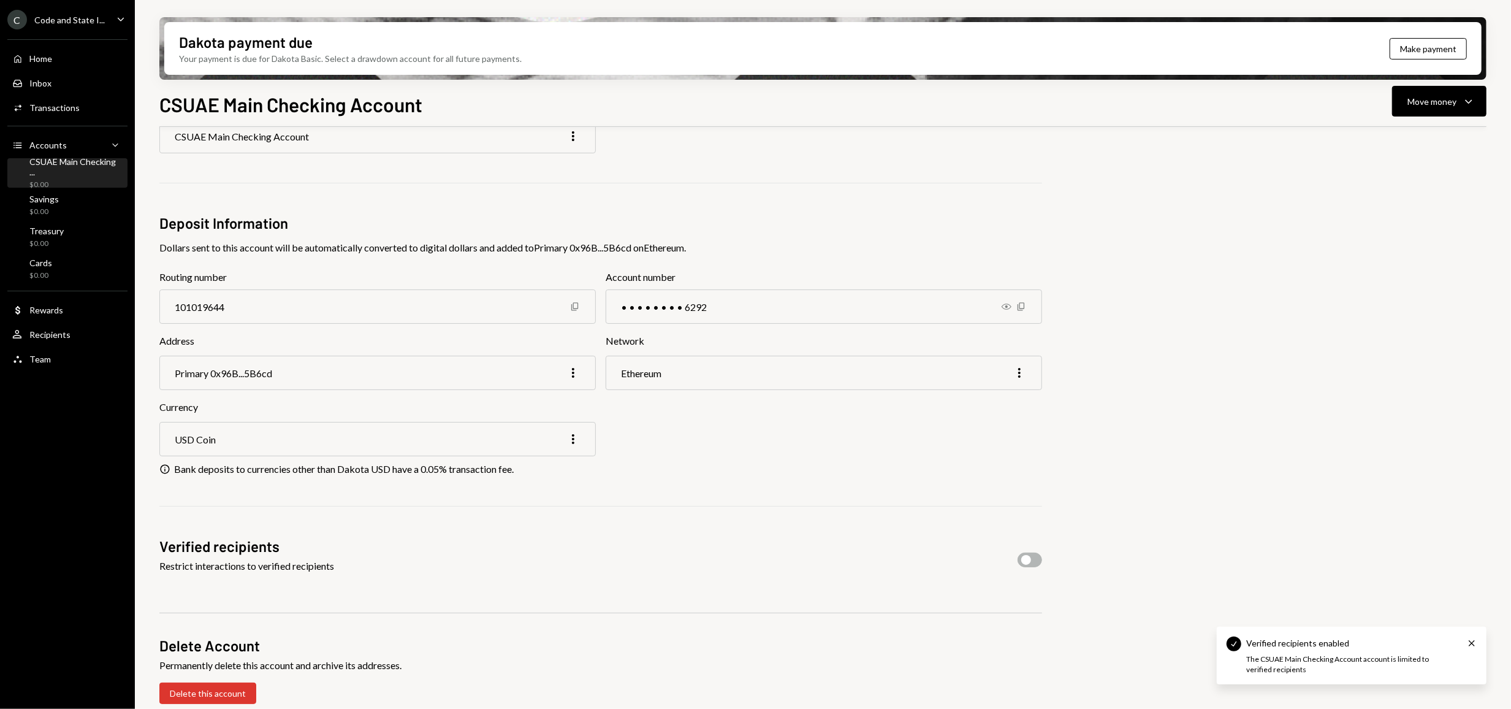
scroll to position [99, 0]
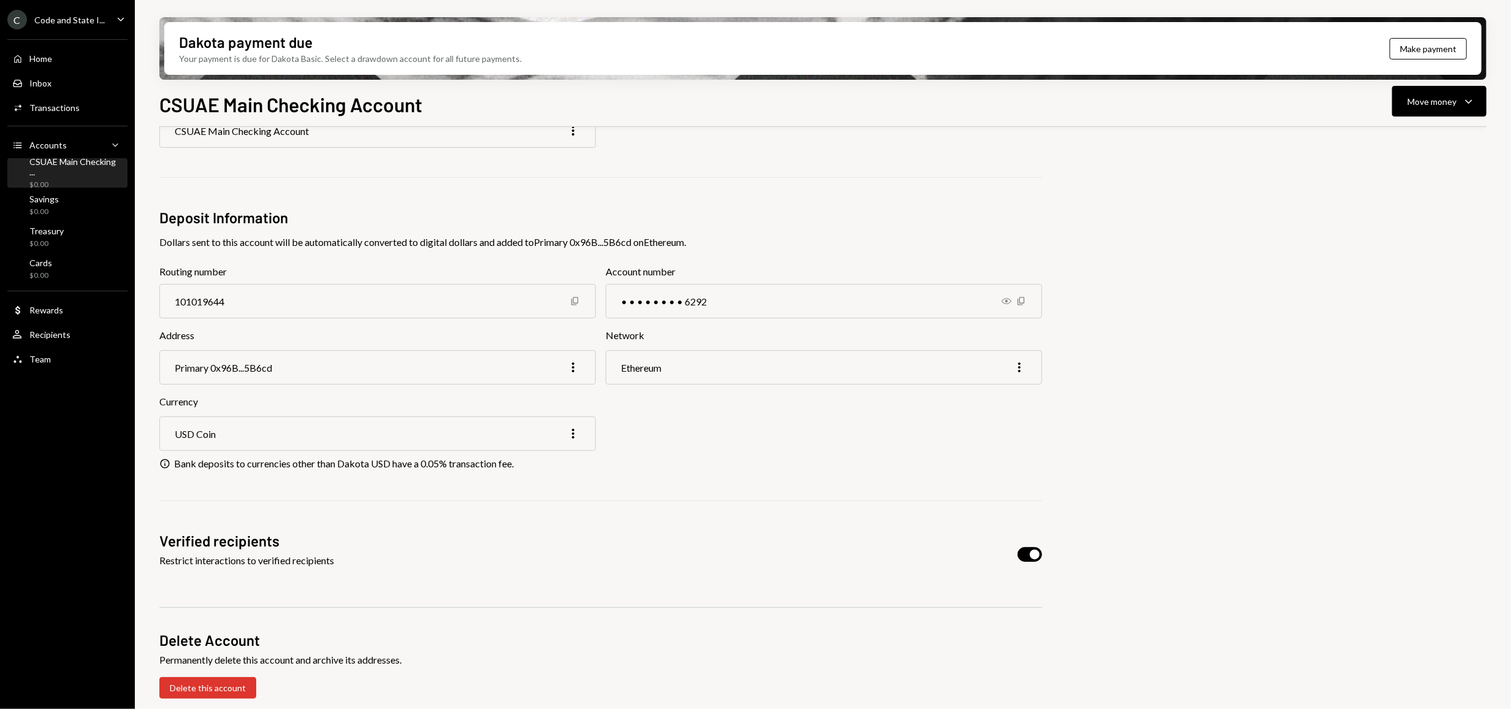
click at [1026, 552] on button "button" at bounding box center [1030, 554] width 25 height 15
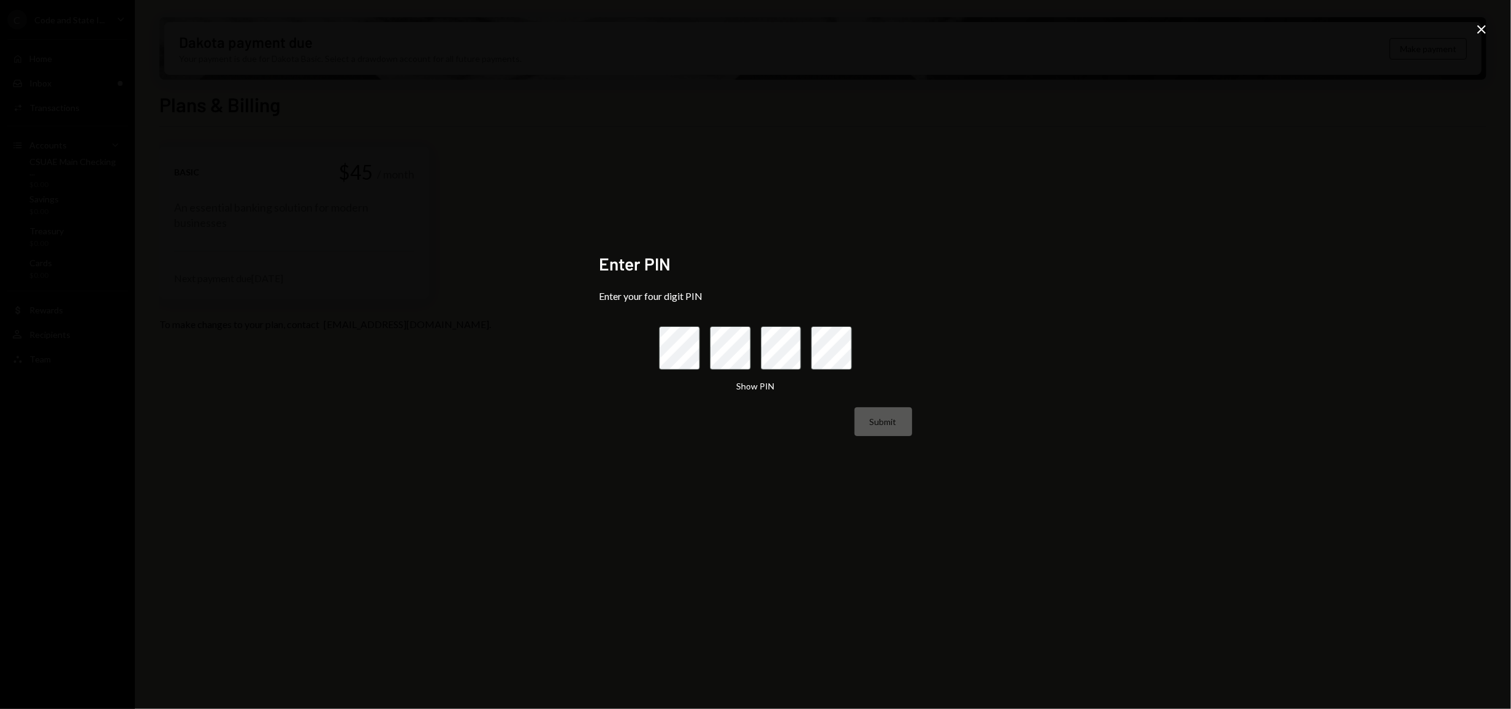
click at [1481, 29] on icon at bounding box center [1481, 29] width 9 height 9
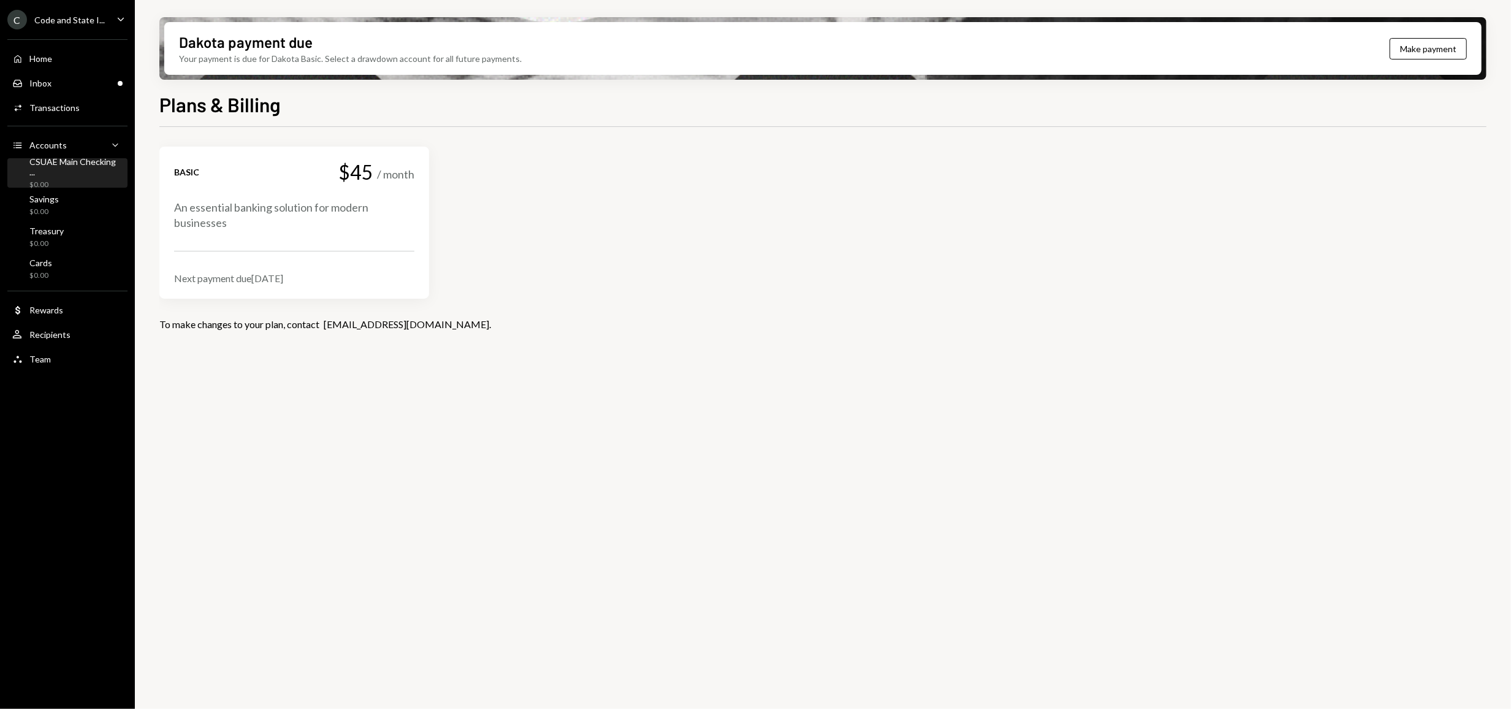
click at [53, 163] on div "CSUAE Main Checking ..." at bounding box center [75, 166] width 93 height 21
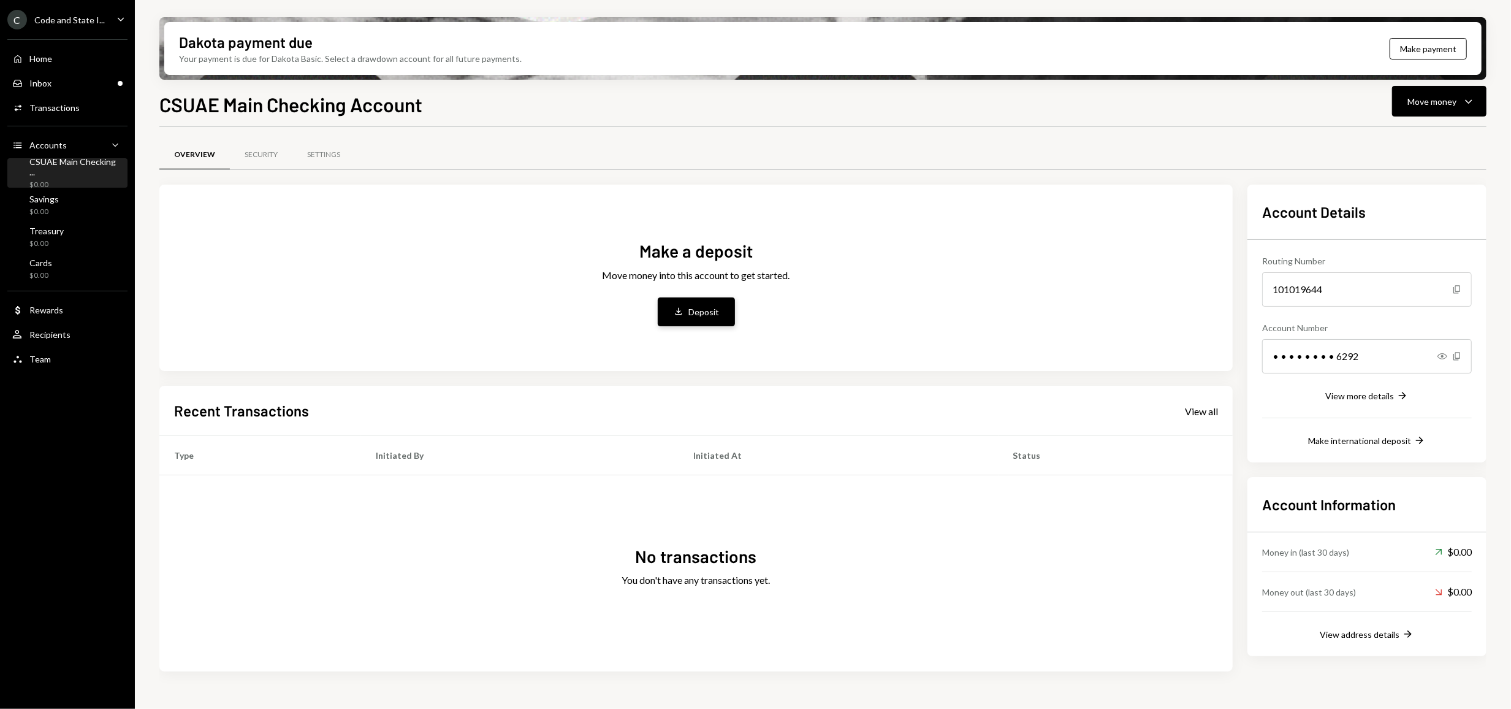
click at [713, 318] on button "Deposit Deposit" at bounding box center [696, 311] width 77 height 29
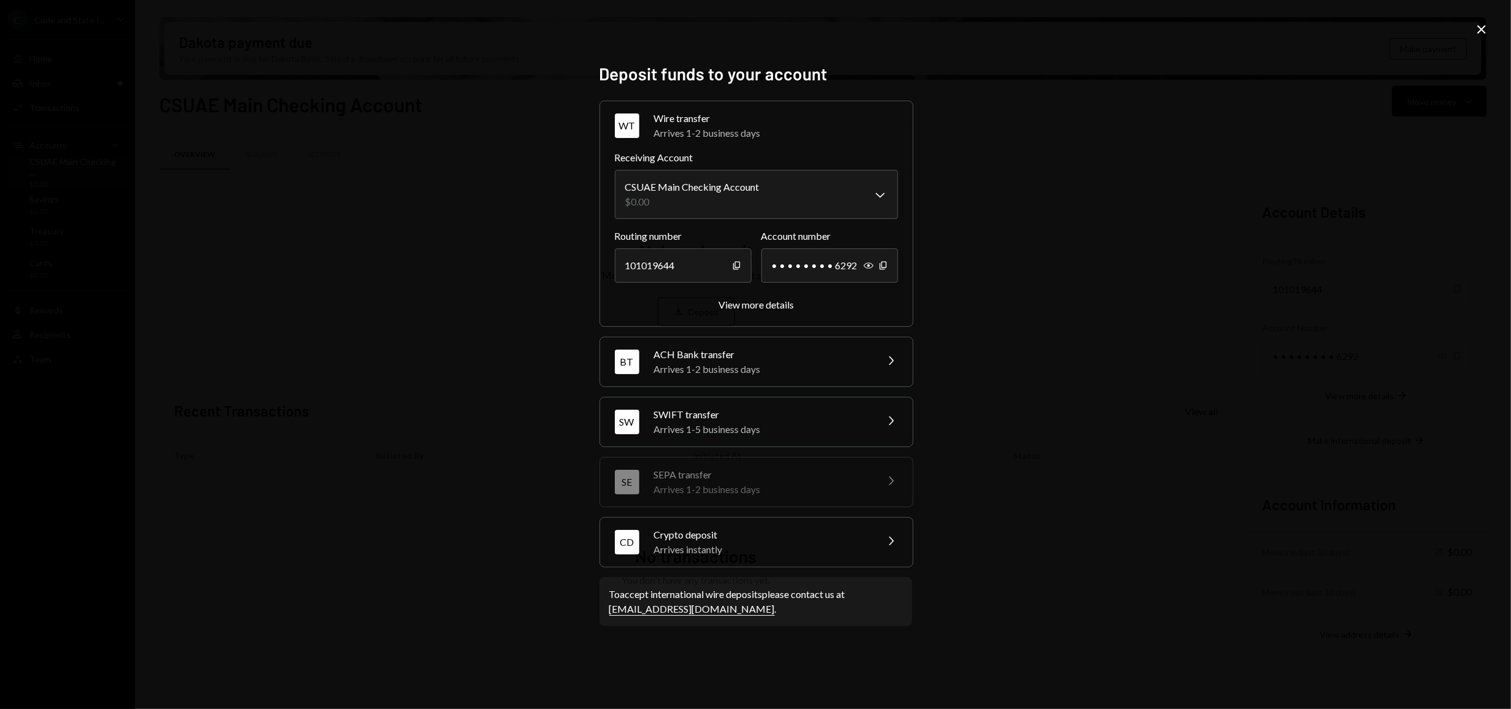
click at [896, 547] on icon "Chevron Right" at bounding box center [890, 540] width 15 height 15
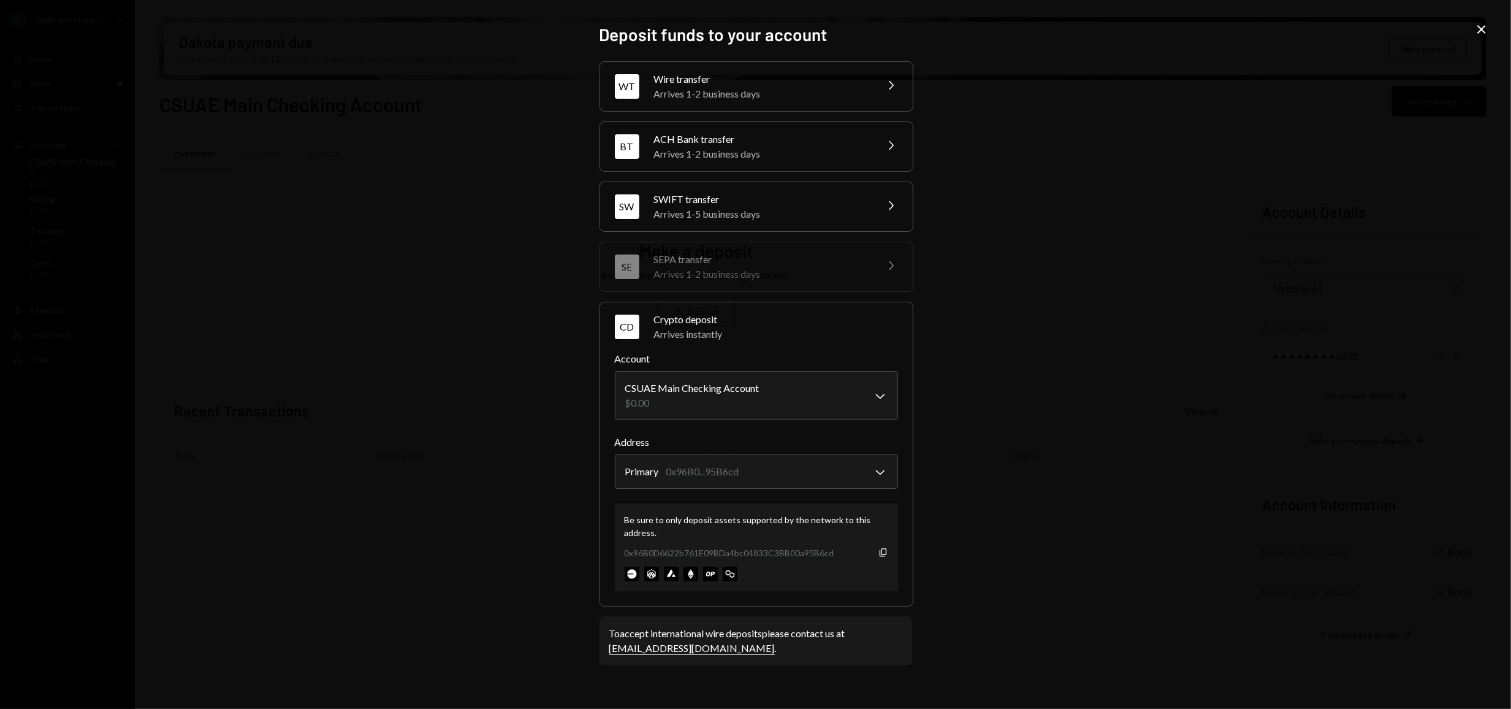
click at [1487, 29] on icon "Close" at bounding box center [1481, 29] width 15 height 15
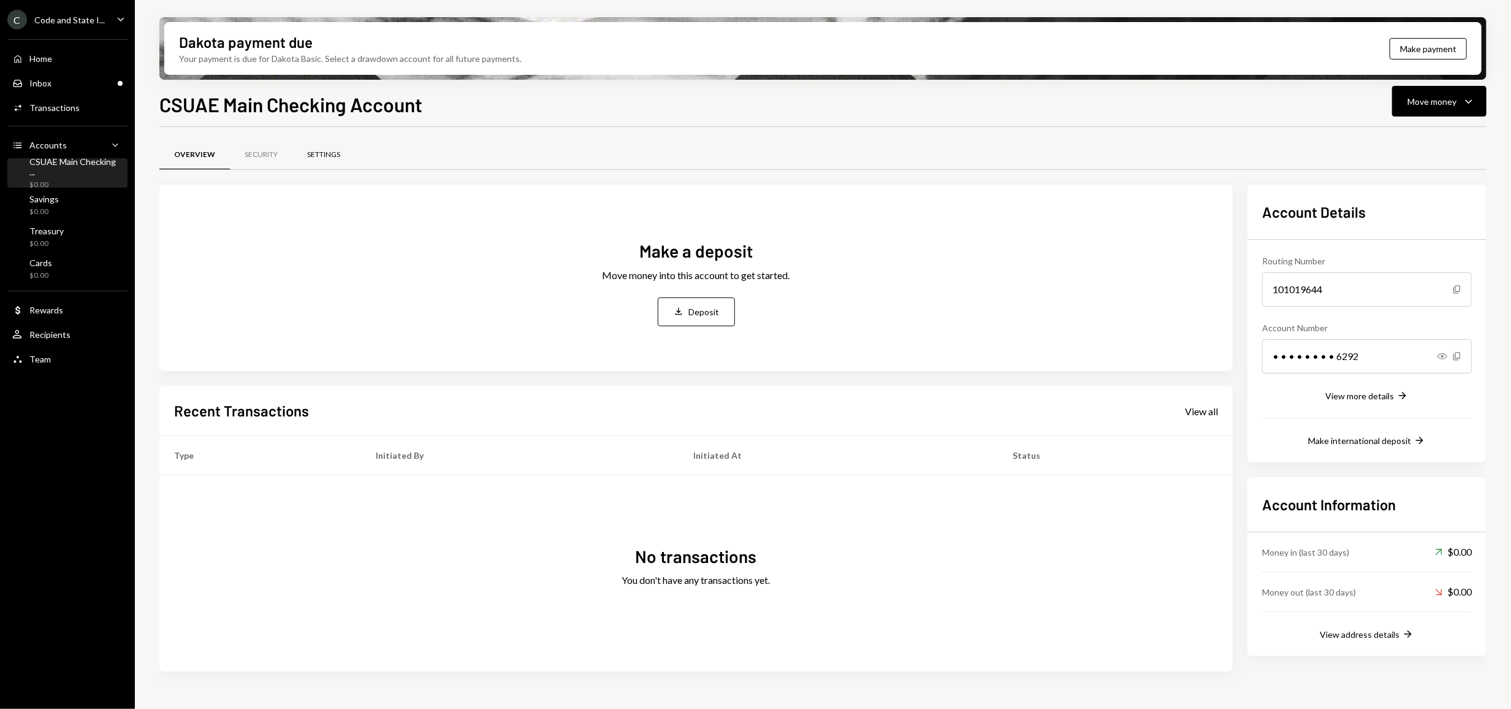
click at [316, 150] on div "Settings" at bounding box center [323, 155] width 33 height 10
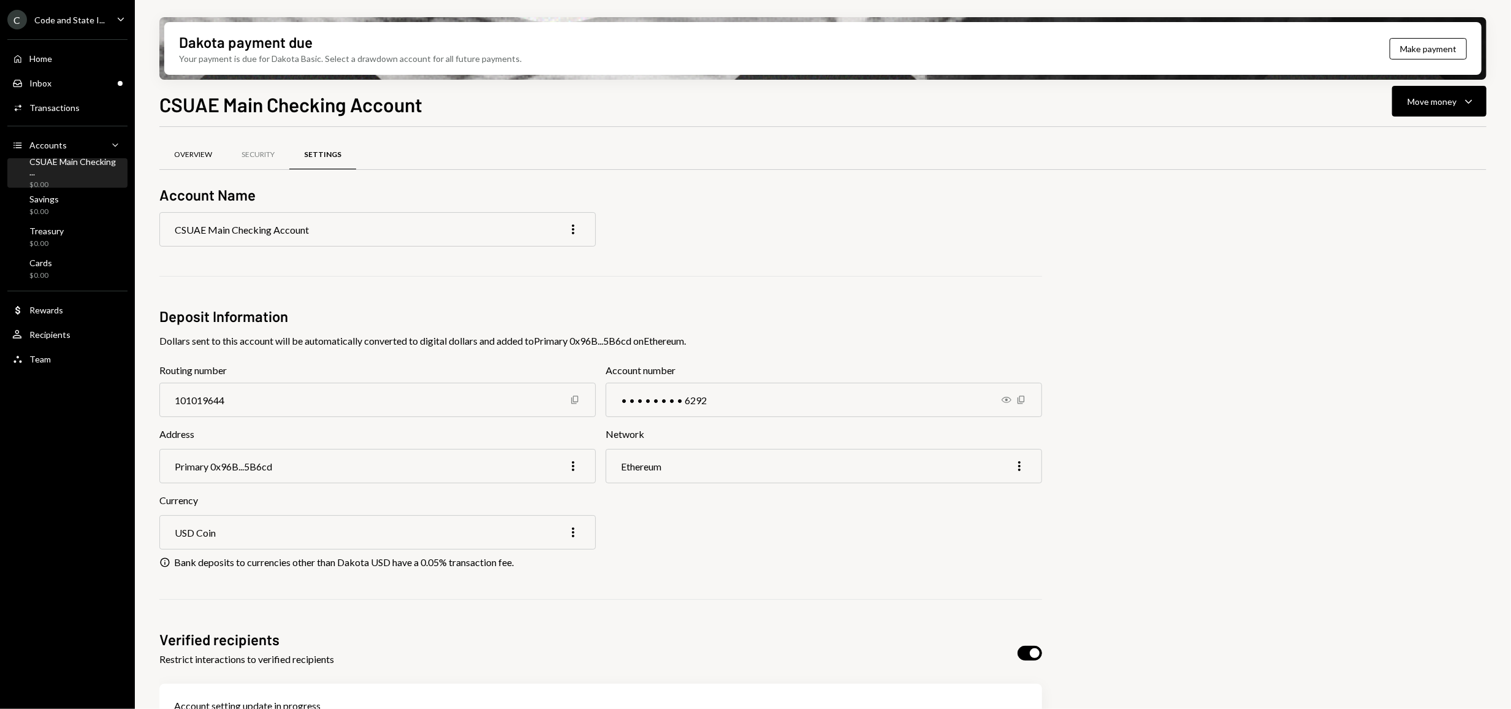
click at [176, 151] on div "Overview" at bounding box center [193, 155] width 38 height 10
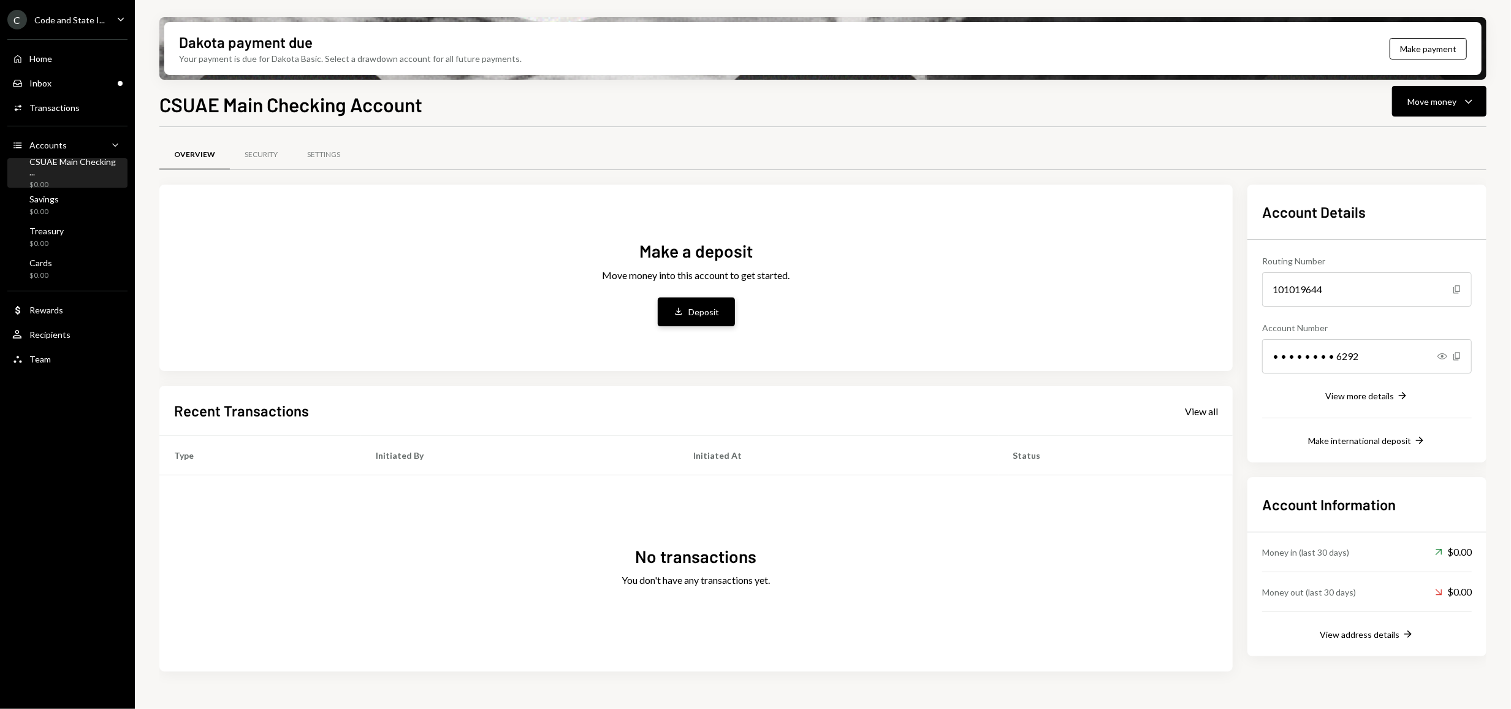
click at [699, 308] on div "Deposit" at bounding box center [704, 311] width 31 height 13
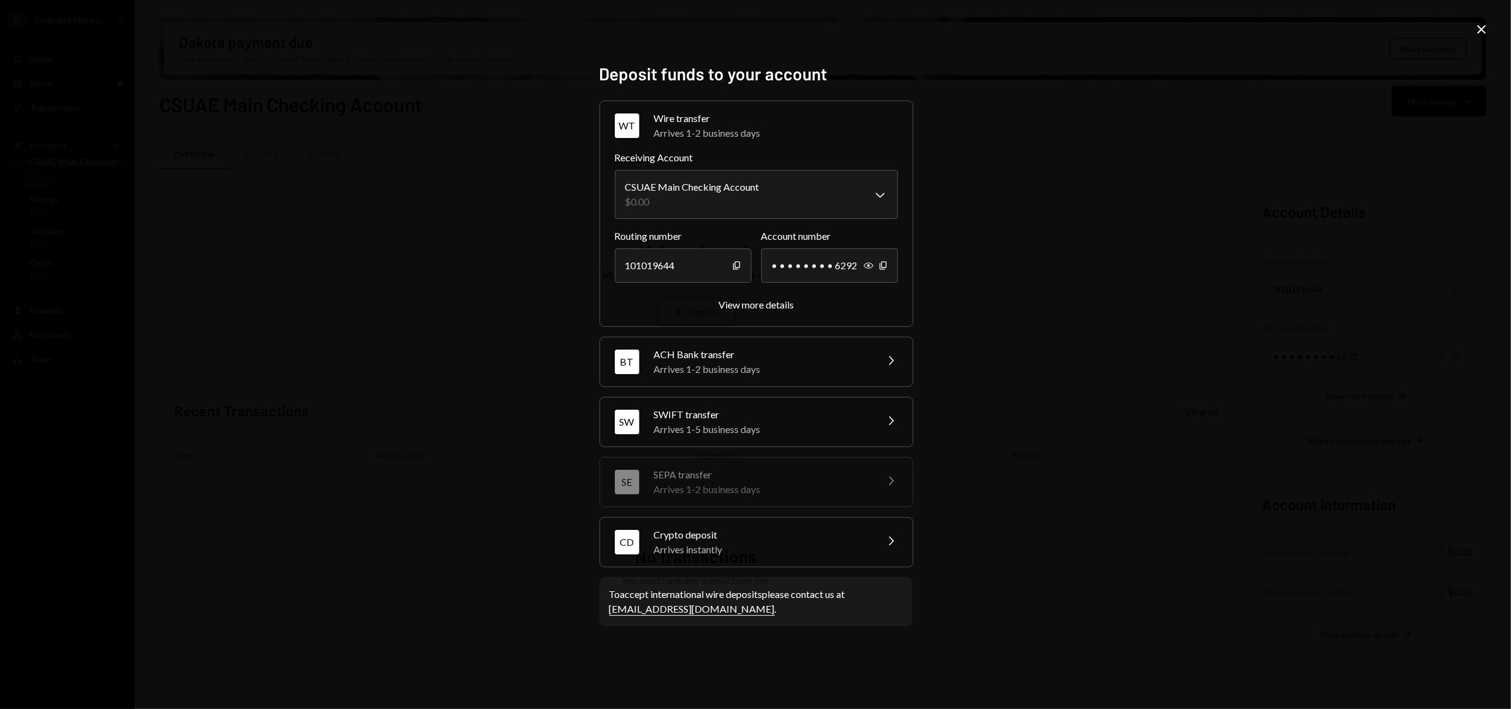
click at [882, 545] on div "CD Crypto deposit Arrives instantly Chevron Right" at bounding box center [756, 541] width 313 height 49
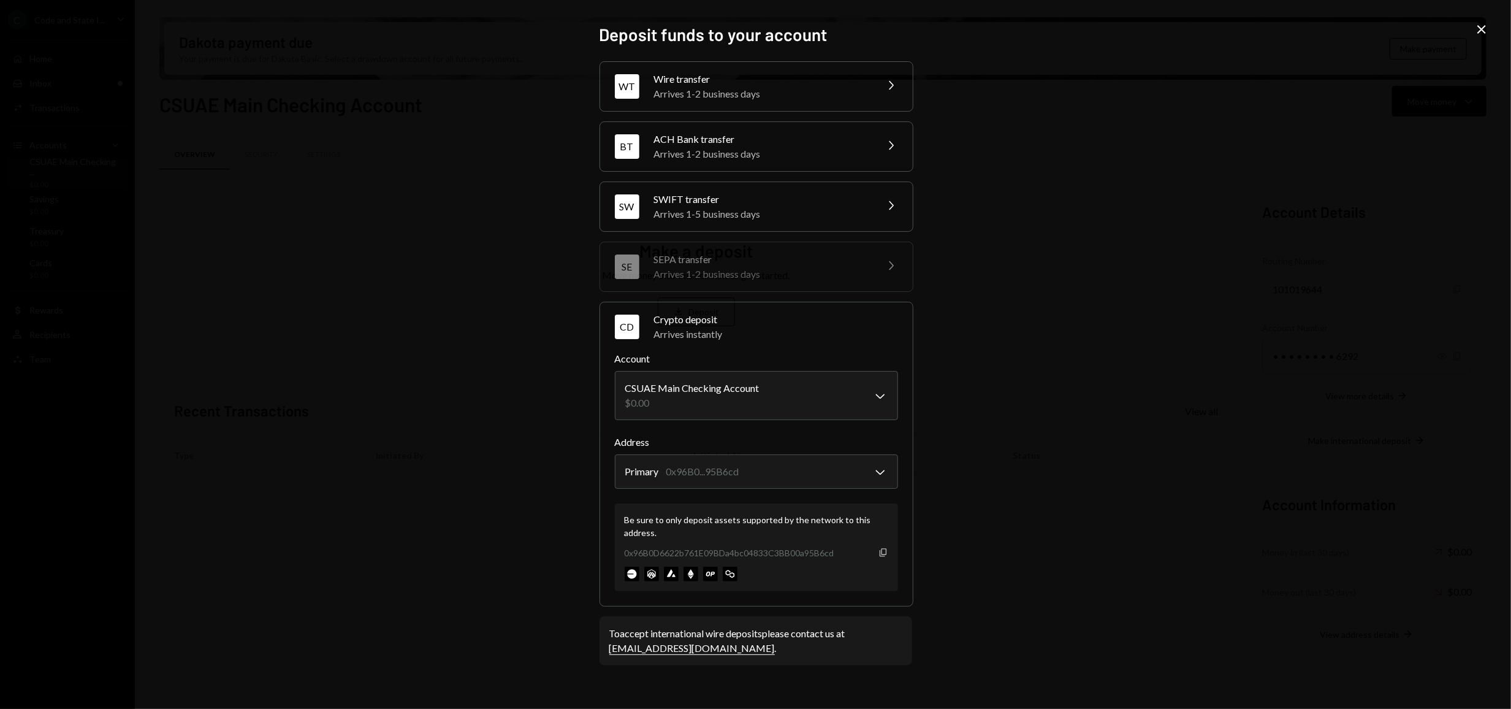
click at [885, 552] on icon "Copy" at bounding box center [883, 552] width 10 height 10
drag, startPoint x: 1480, startPoint y: 29, endPoint x: 1390, endPoint y: 32, distance: 90.2
click at [1480, 29] on icon "Close" at bounding box center [1481, 29] width 15 height 15
